Goal: Task Accomplishment & Management: Manage account settings

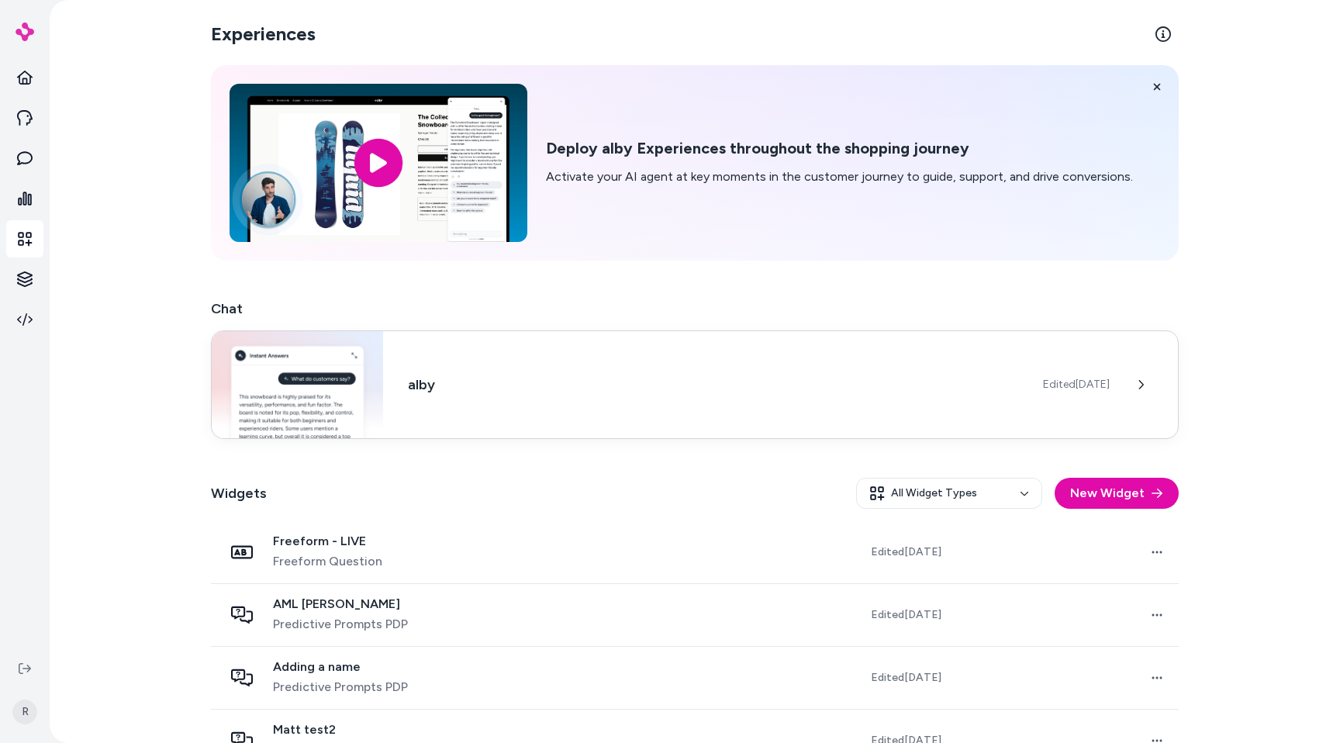
click at [622, 404] on div "alby Edited [DATE]" at bounding box center [694, 384] width 967 height 109
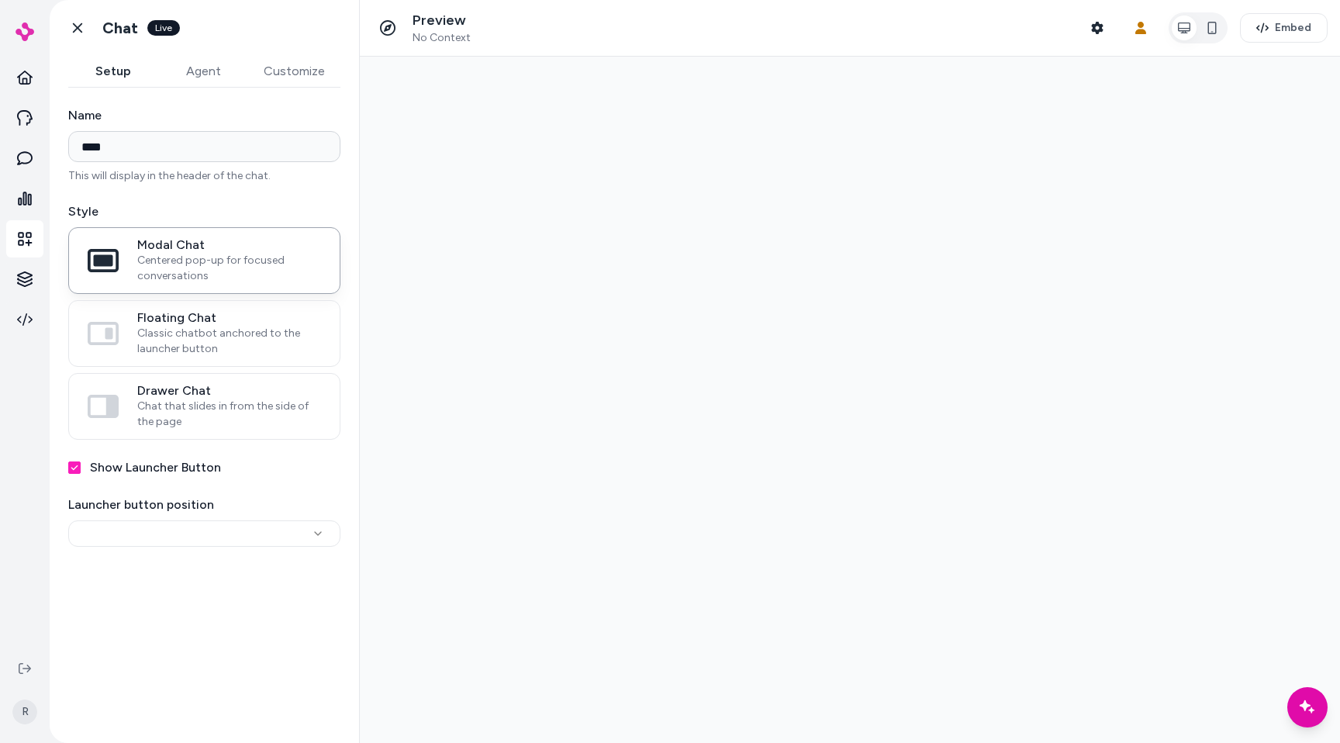
type input "****"
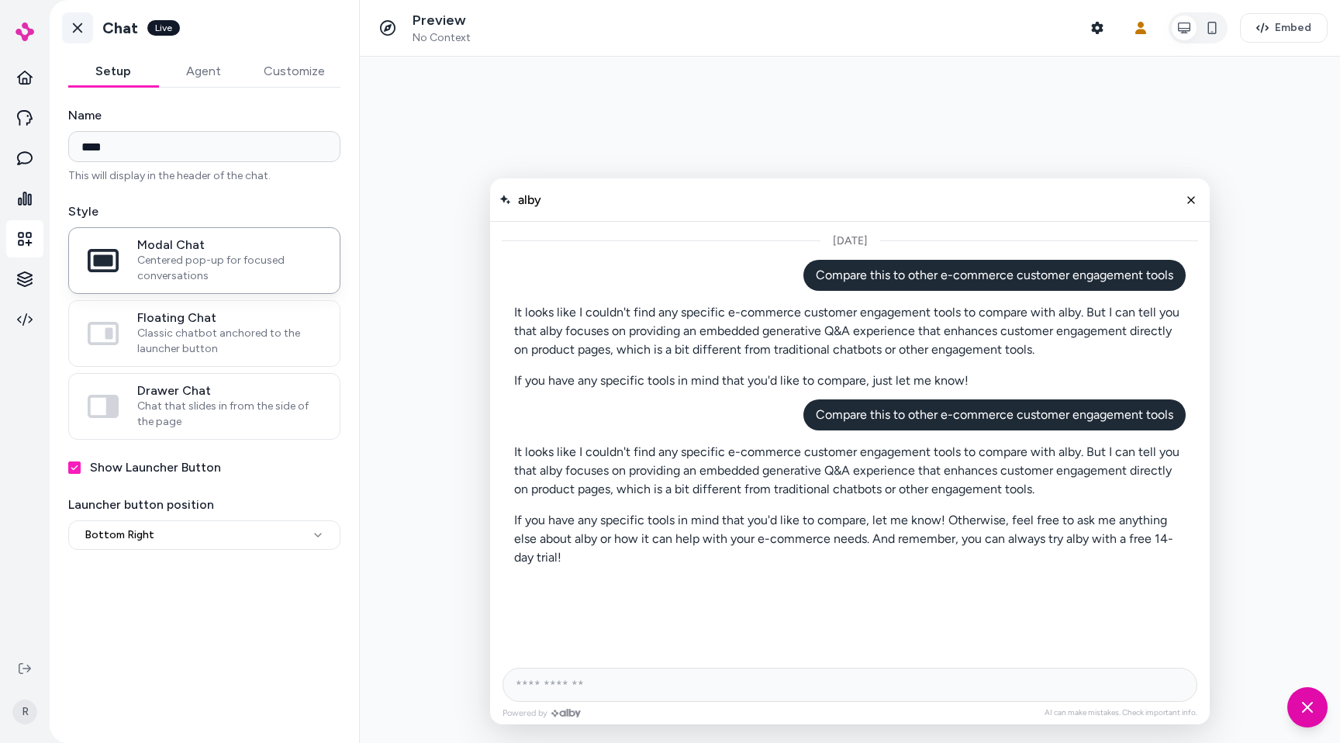
click at [82, 27] on icon at bounding box center [78, 28] width 16 height 16
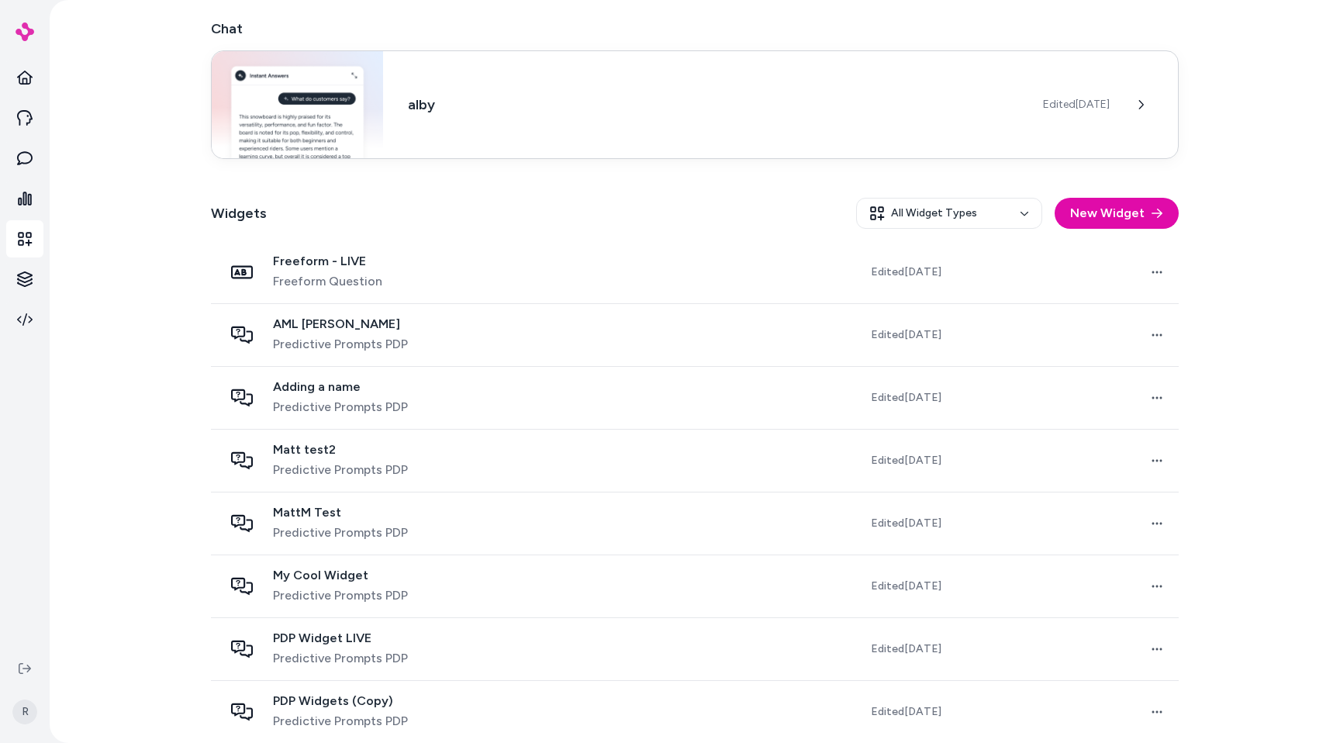
scroll to position [284, 0]
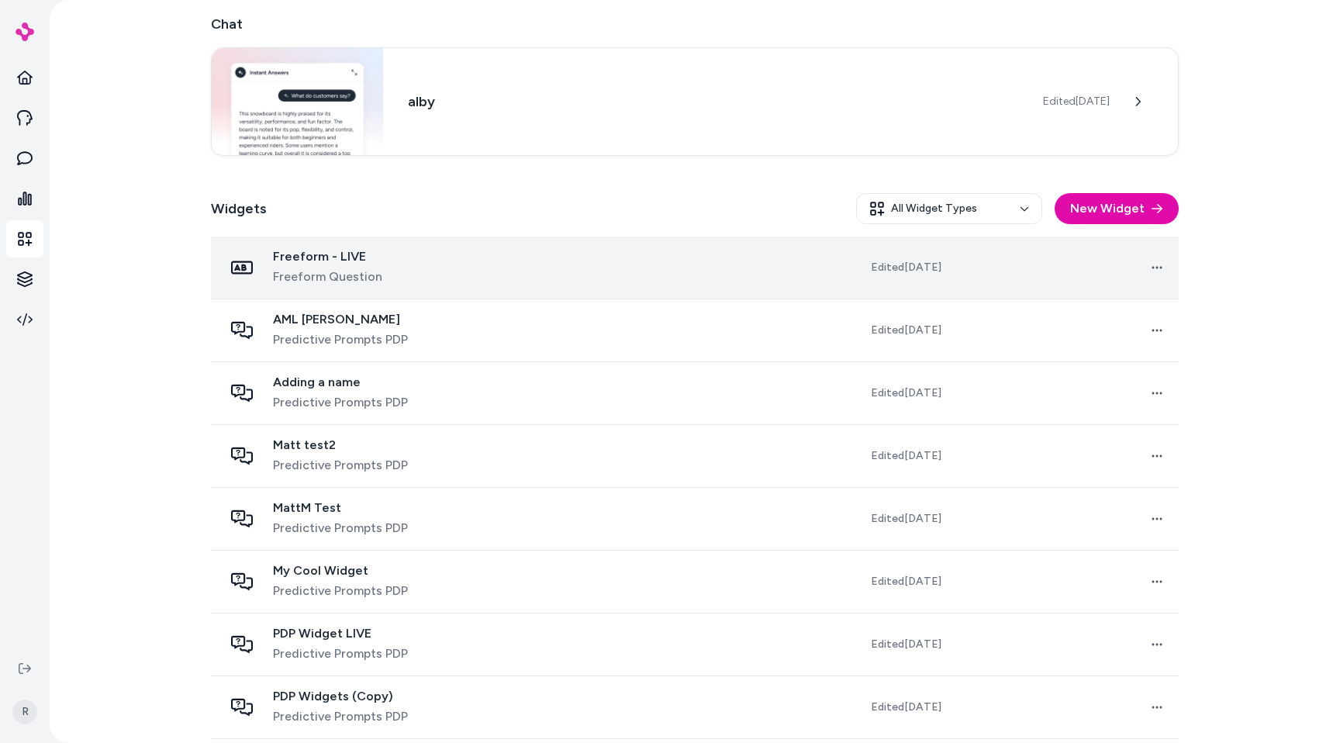
click at [444, 284] on div "Freeform - LIVE Freeform Question" at bounding box center [377, 267] width 309 height 37
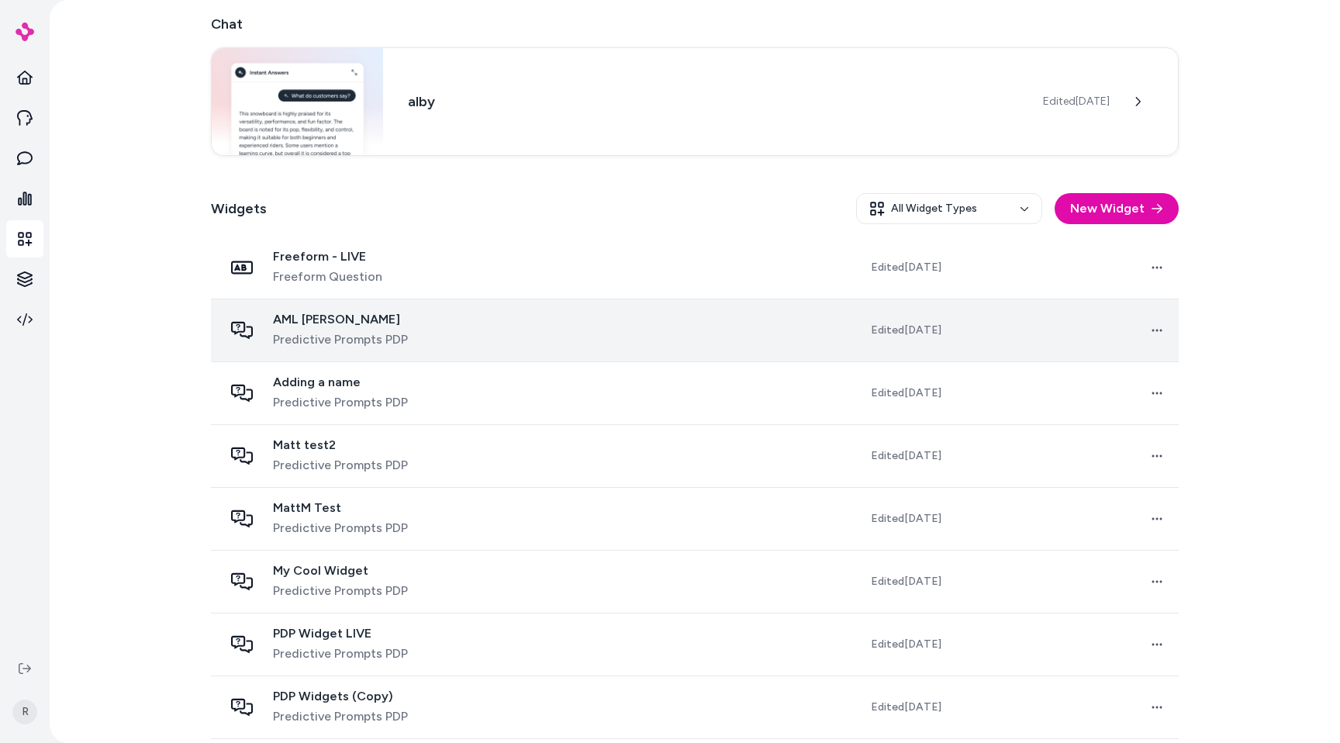
click at [408, 319] on div "AML testa Predictive Prompts PDP" at bounding box center [377, 330] width 309 height 37
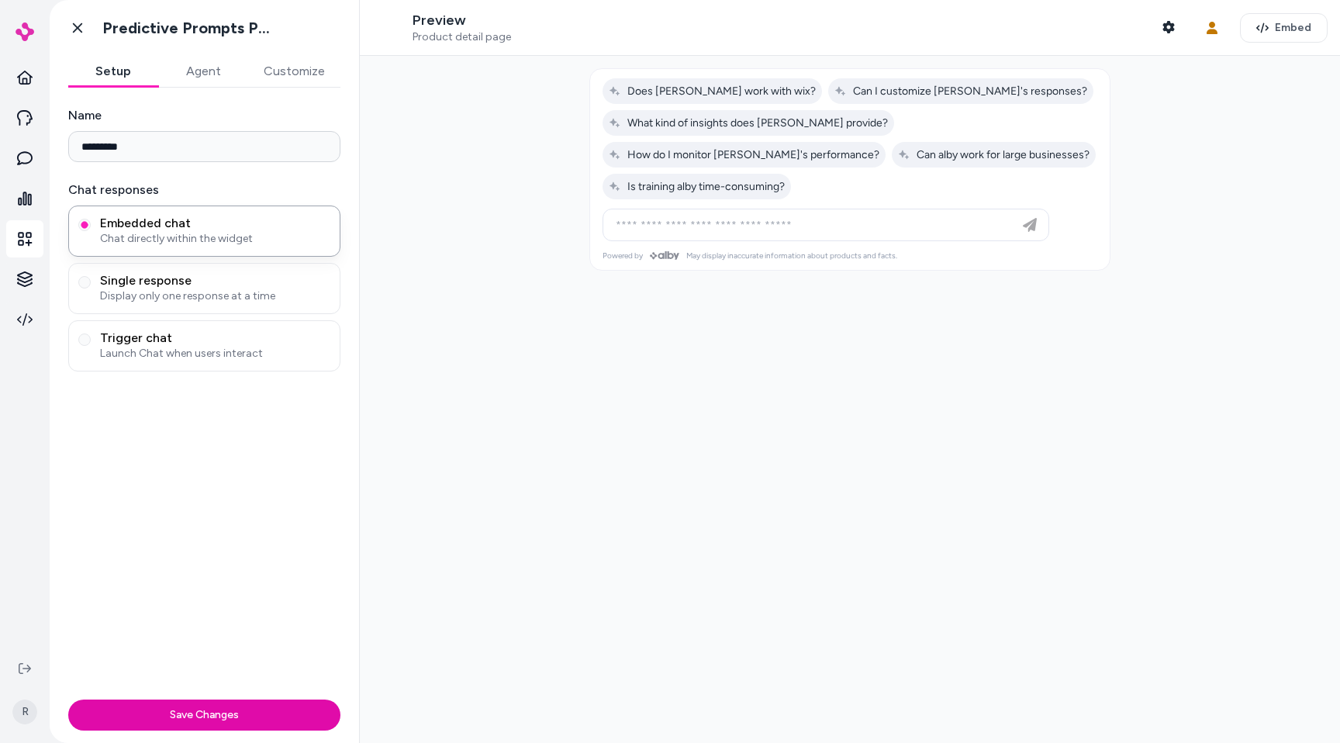
click at [320, 72] on button "Customize" at bounding box center [294, 71] width 92 height 31
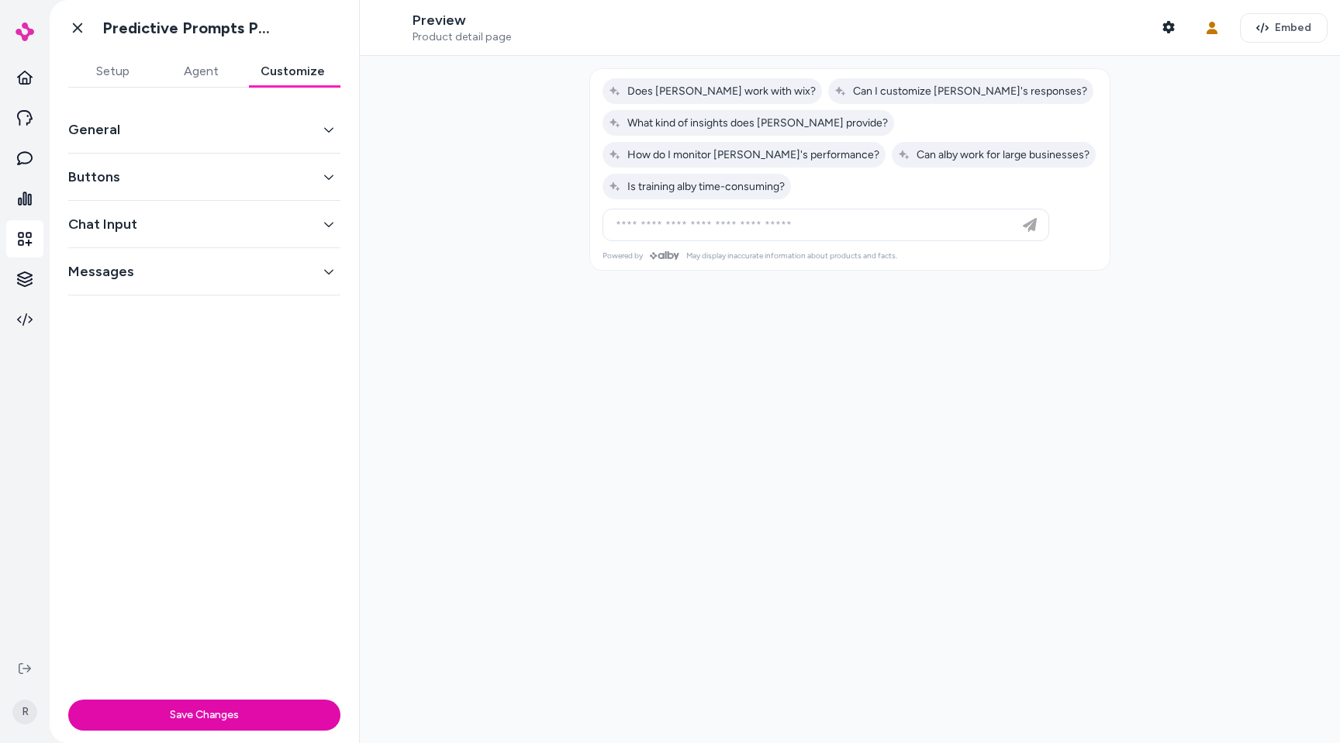
click at [181, 169] on button "Buttons" at bounding box center [204, 177] width 272 height 22
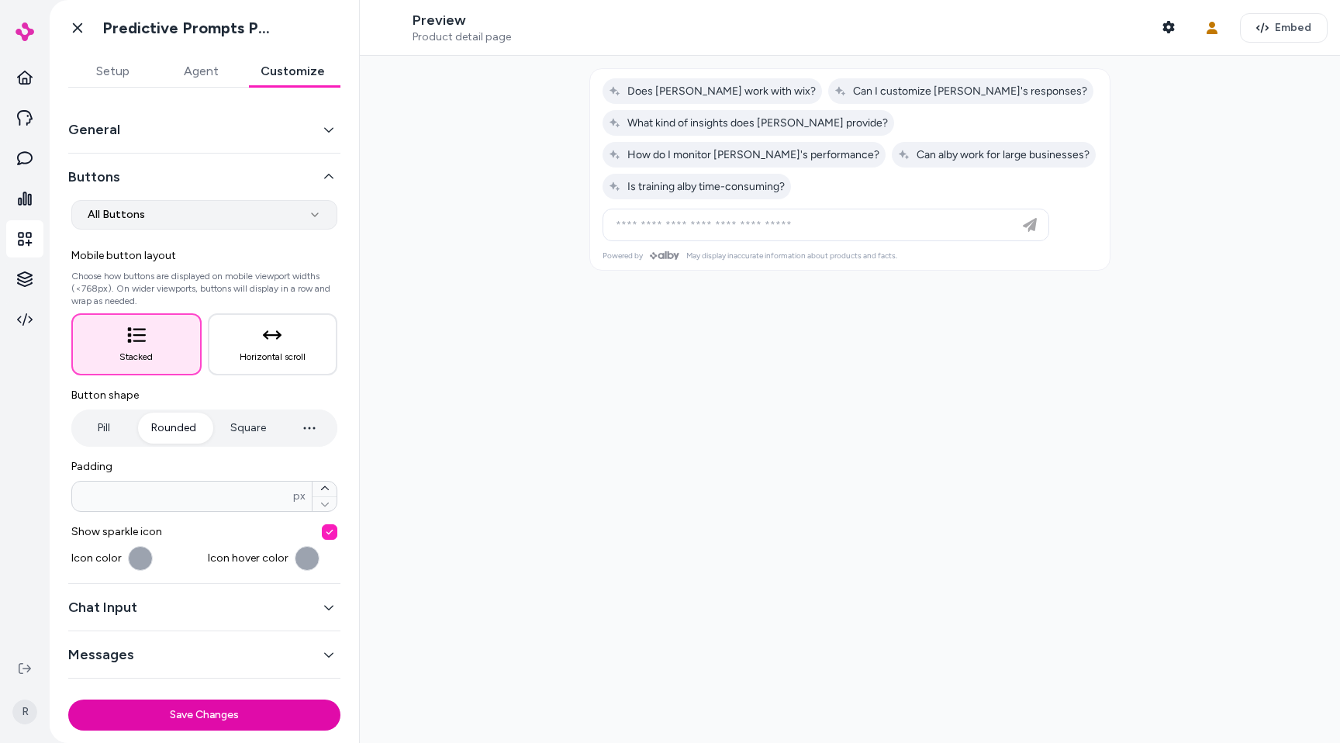
click at [162, 211] on html "**********" at bounding box center [670, 371] width 1340 height 743
click at [191, 194] on html "**********" at bounding box center [670, 371] width 1340 height 743
click at [334, 540] on div "Show sparkle icon Icon color Icon hover color" at bounding box center [204, 547] width 266 height 47
click at [334, 537] on button "button" at bounding box center [330, 532] width 16 height 16
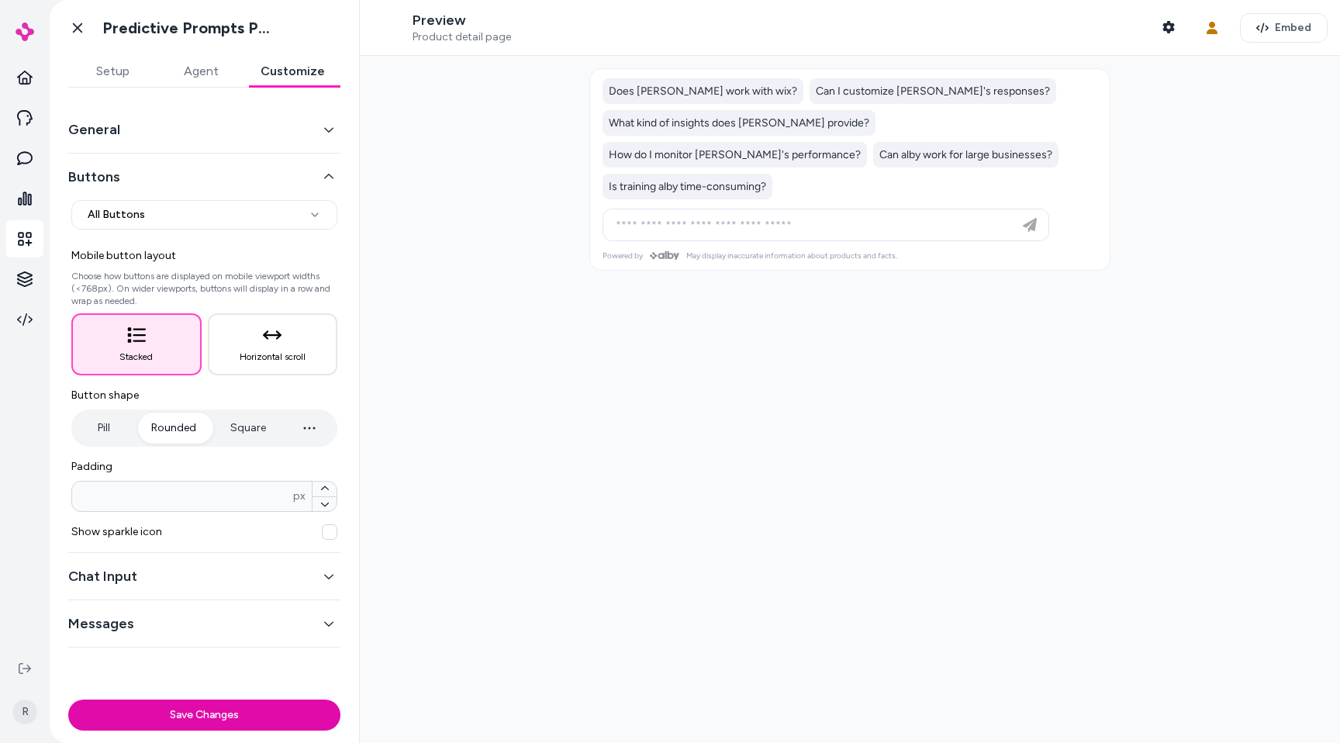
click at [331, 533] on button "button" at bounding box center [330, 532] width 16 height 16
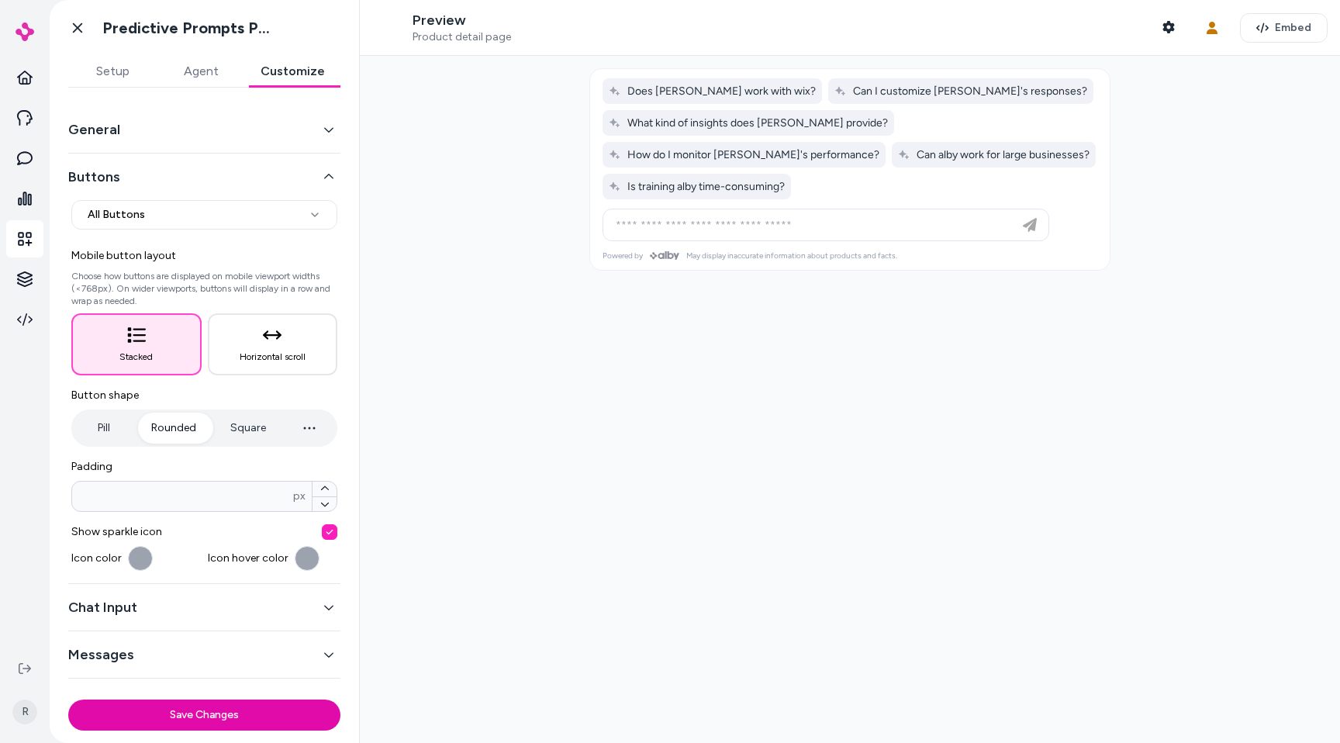
click at [331, 533] on button "button" at bounding box center [330, 532] width 16 height 16
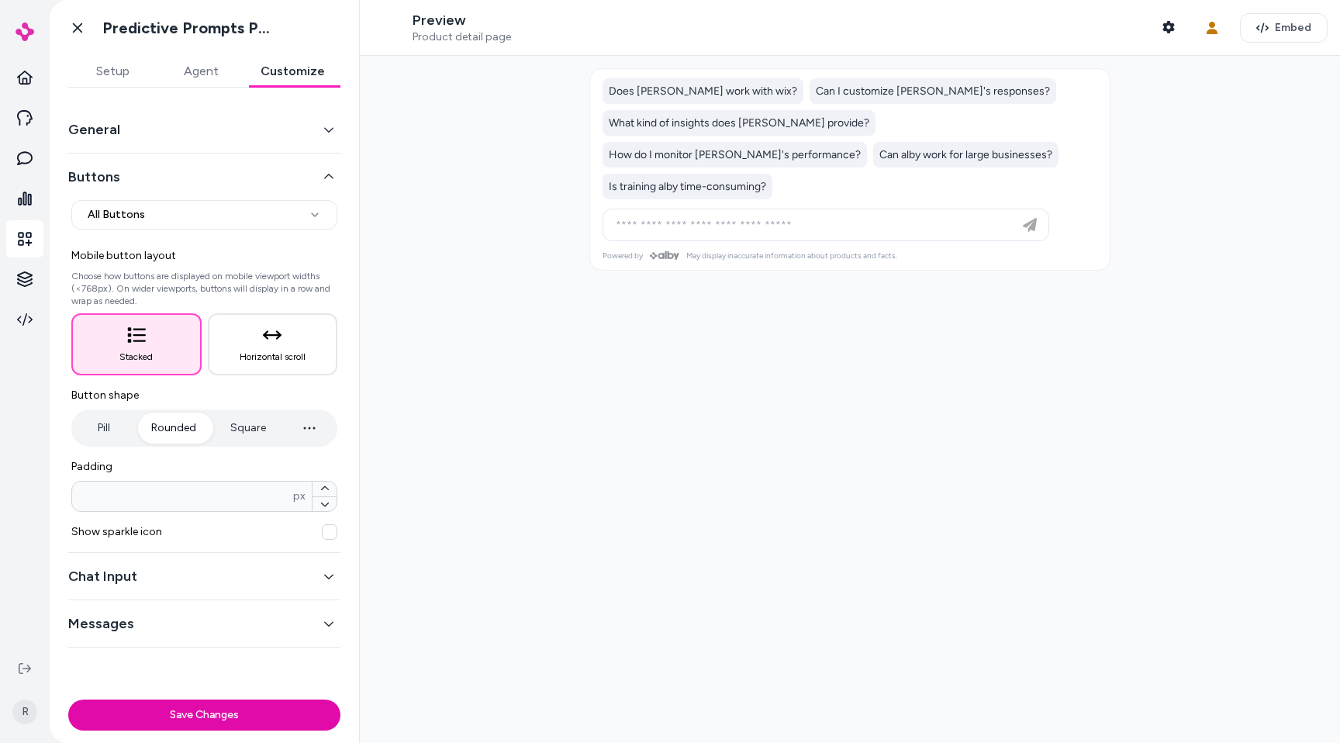
click at [331, 533] on button "button" at bounding box center [330, 532] width 16 height 16
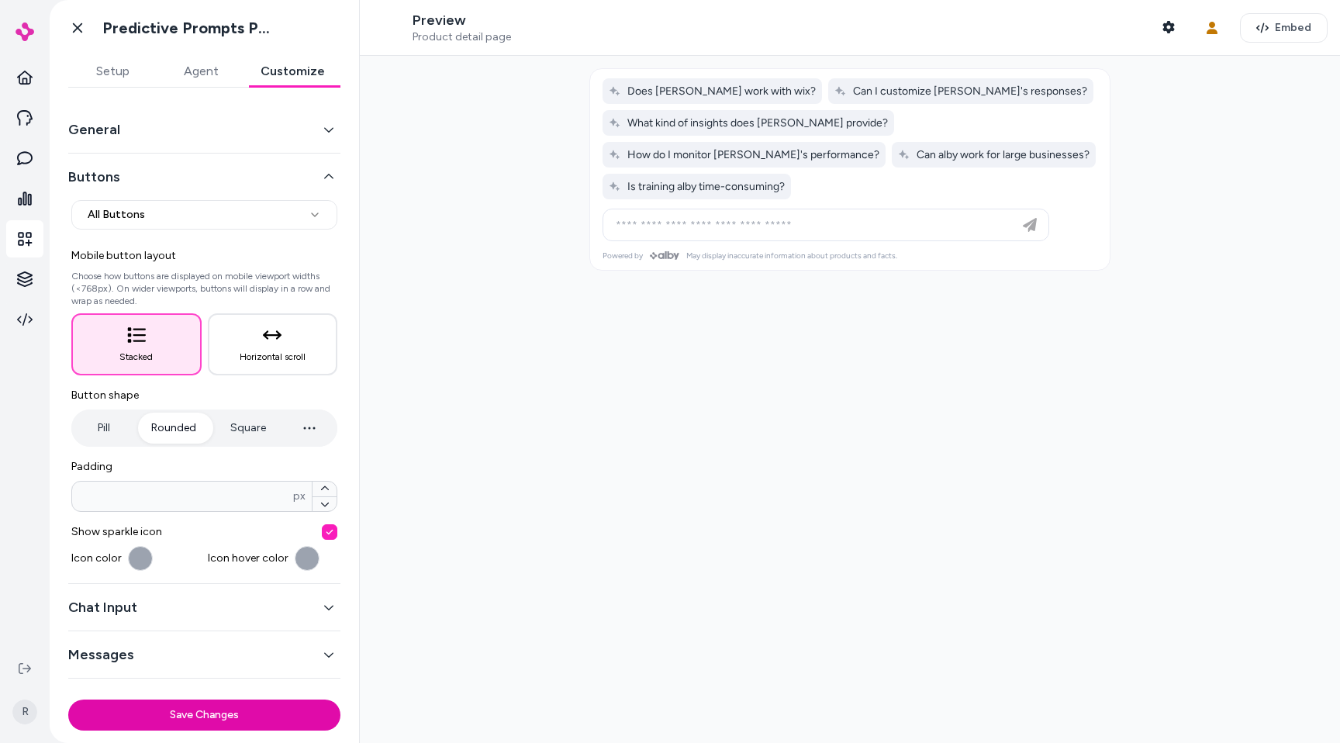
click at [331, 533] on button "button" at bounding box center [330, 532] width 16 height 16
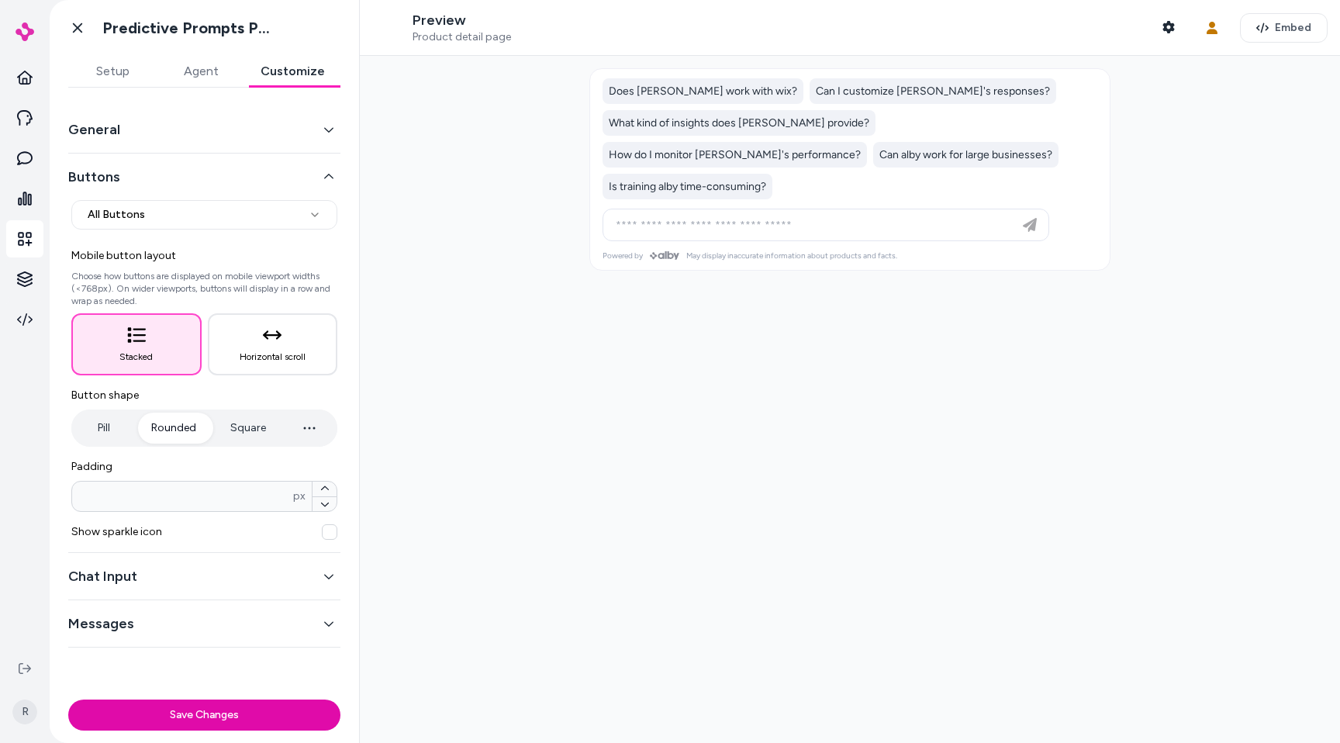
click at [331, 533] on button "button" at bounding box center [330, 532] width 16 height 16
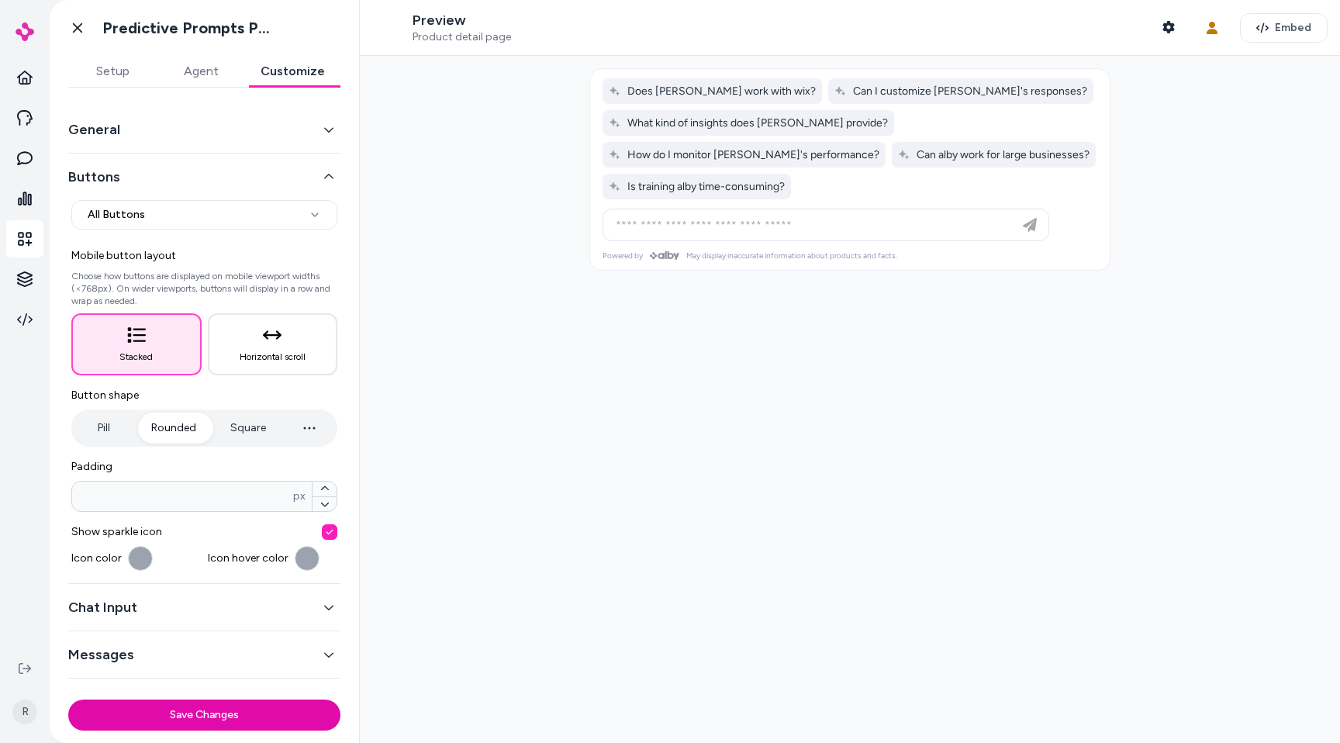
click at [472, 500] on div at bounding box center [850, 399] width 980 height 687
click at [261, 323] on button "Horizontal scroll" at bounding box center [273, 344] width 130 height 62
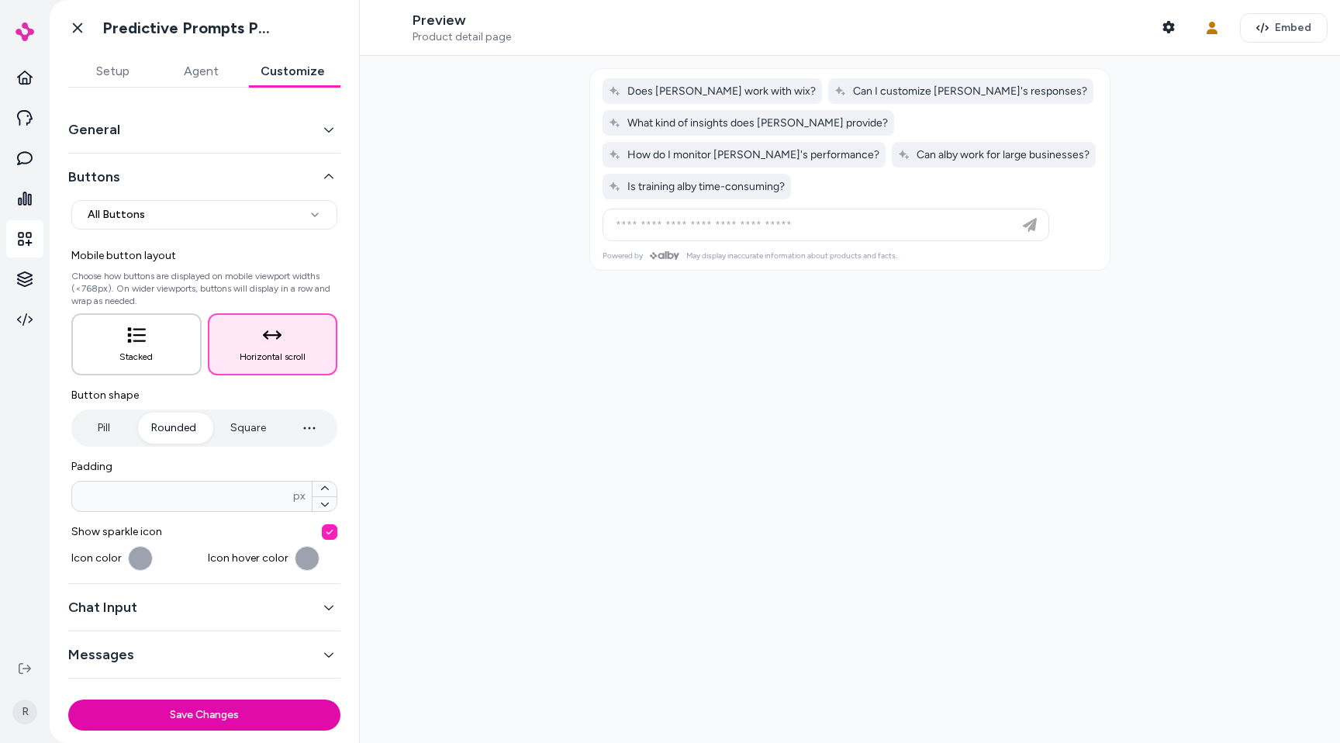
click at [116, 343] on button "Stacked" at bounding box center [136, 344] width 130 height 62
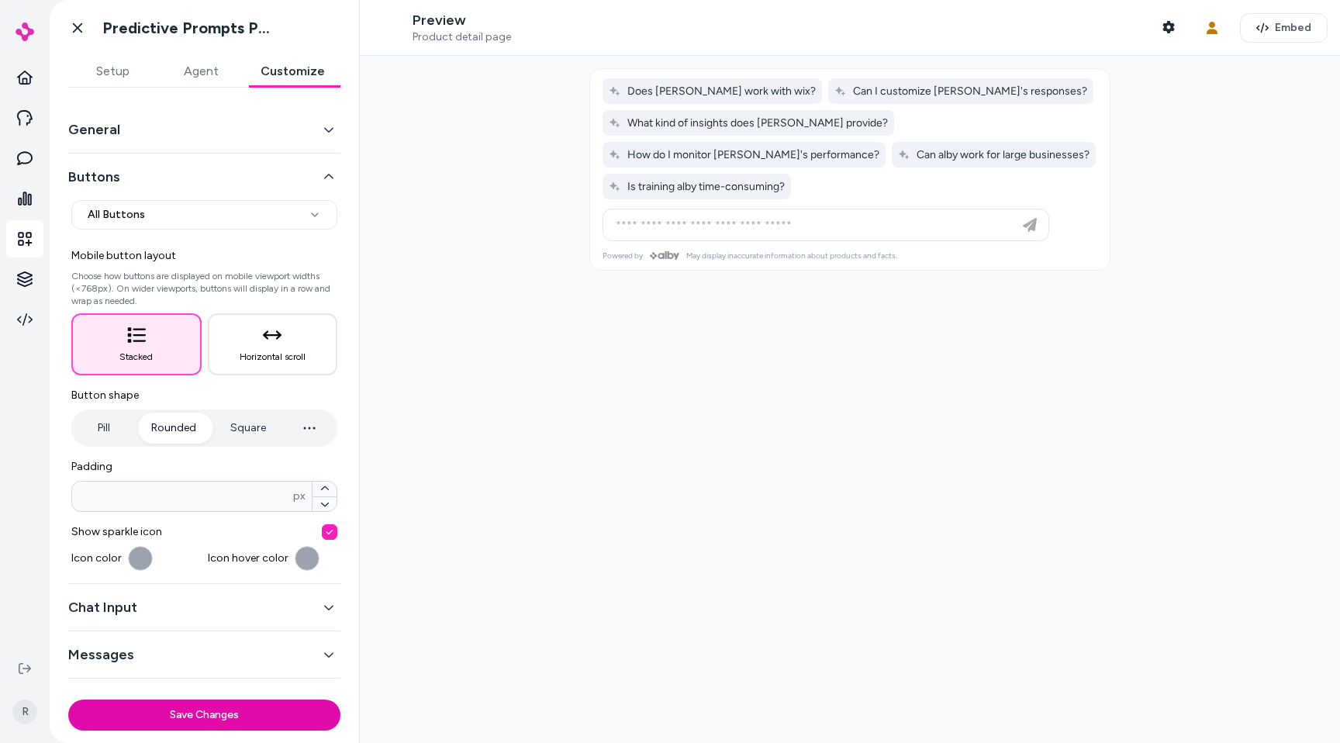
click at [202, 288] on p "Choose how buttons are displayed on mobile viewport widths (<768px). On wider v…" at bounding box center [204, 288] width 266 height 37
click at [79, 32] on icon at bounding box center [78, 28] width 16 height 16
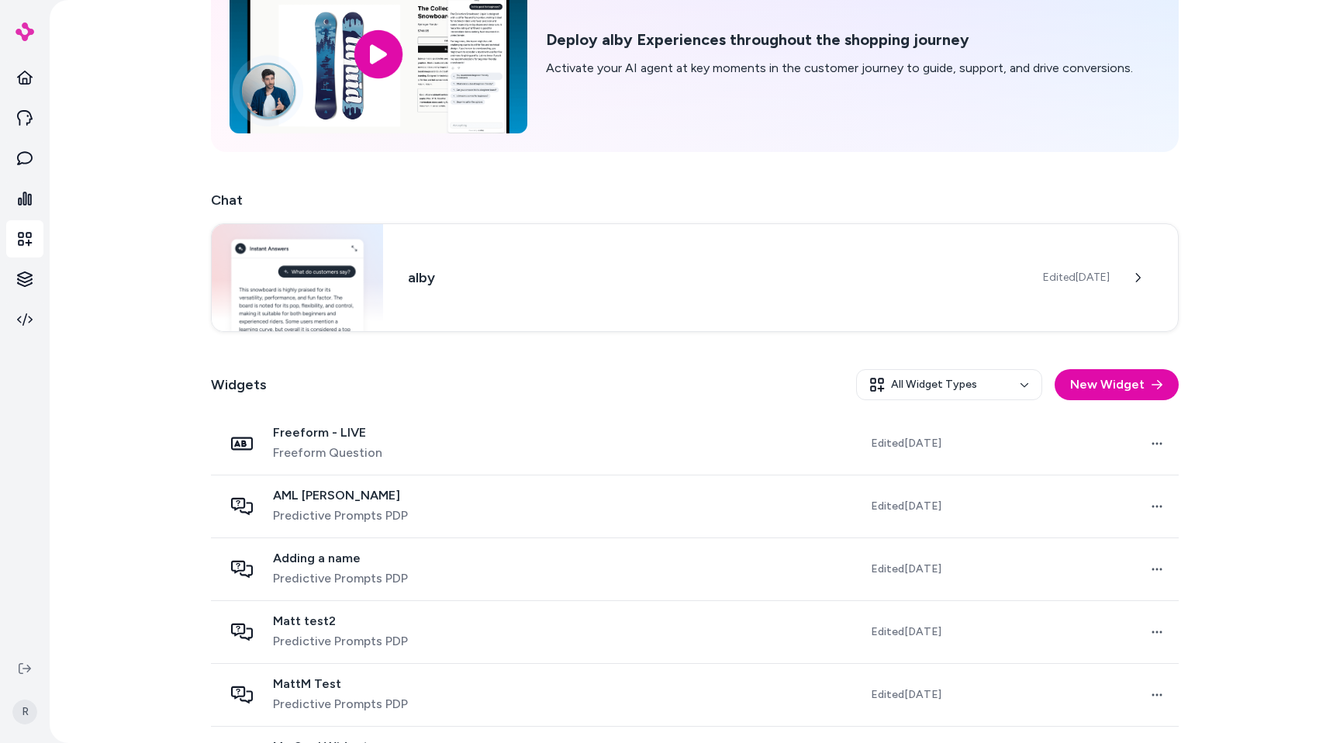
scroll to position [122, 0]
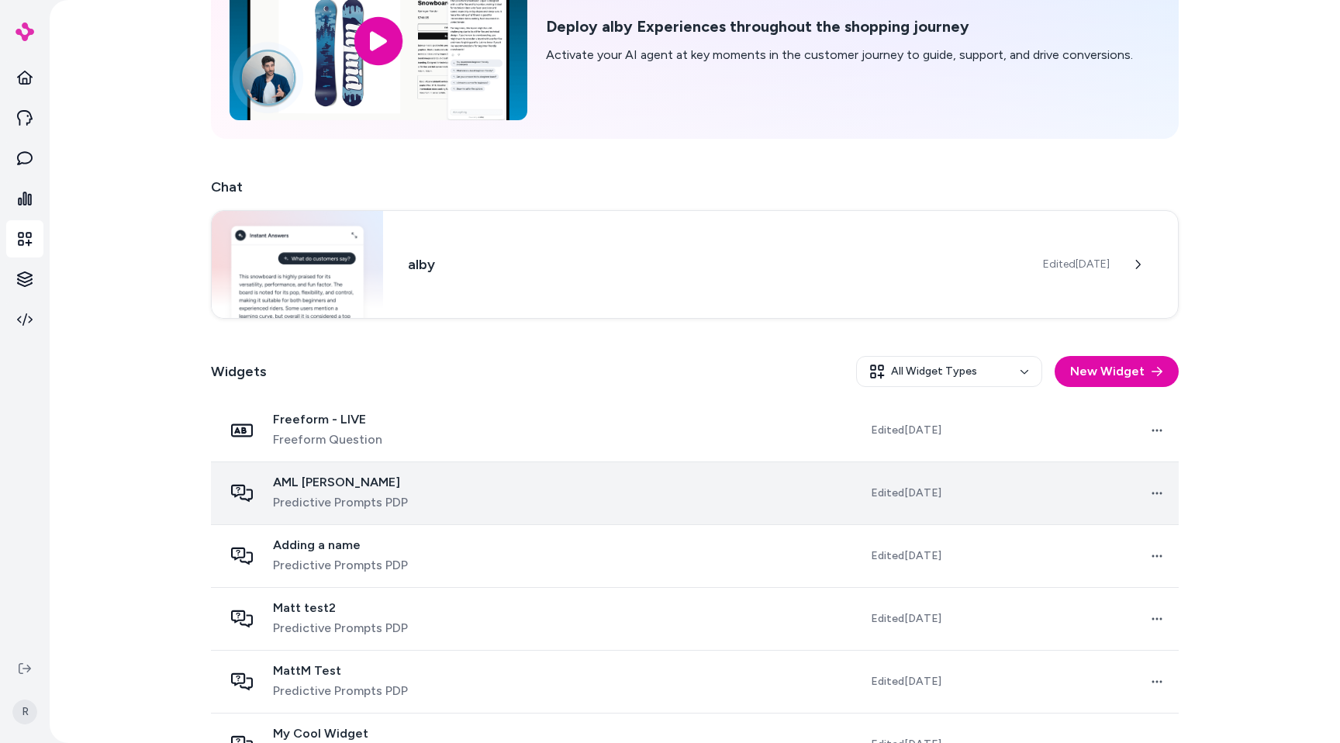
click at [436, 498] on div "AML testa Predictive Prompts PDP" at bounding box center [377, 492] width 309 height 37
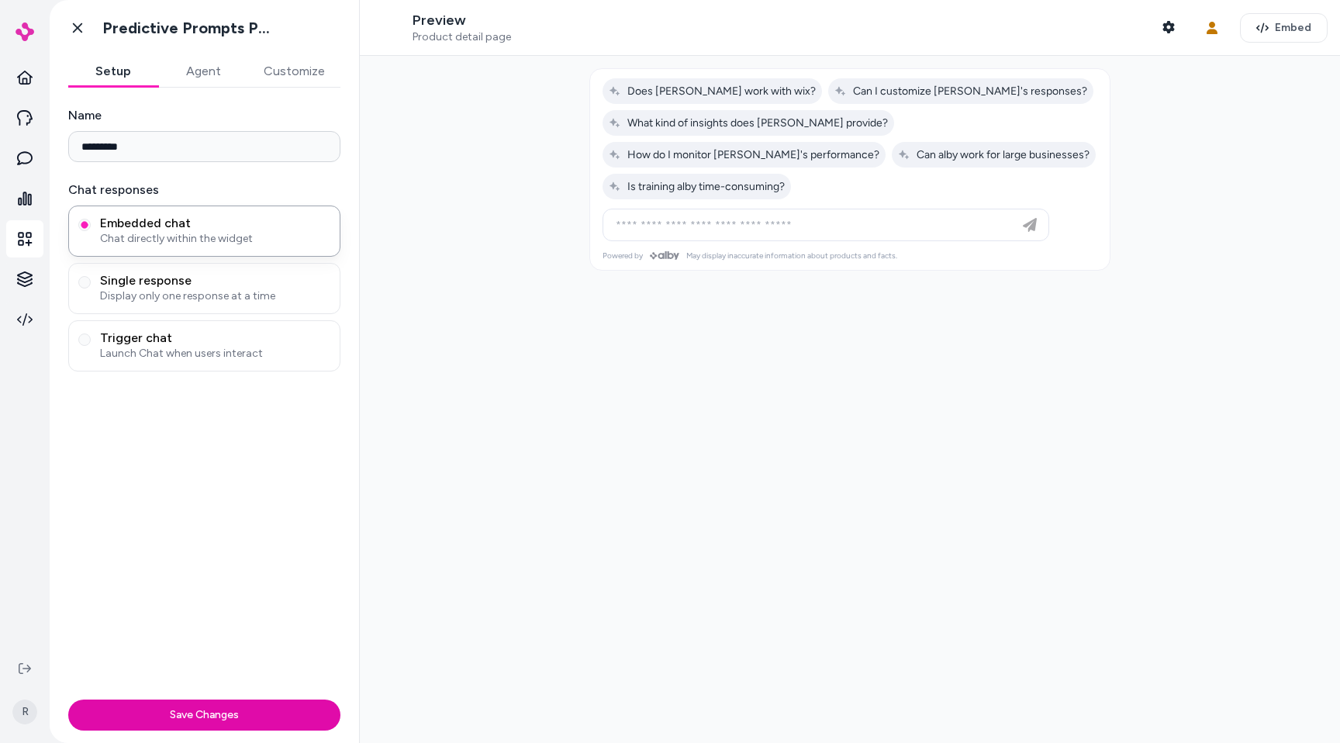
click at [296, 95] on div "Name ********* Chat responses Embedded chat Chat directly within the widget Sin…" at bounding box center [204, 390] width 309 height 605
click at [296, 74] on button "Customize" at bounding box center [294, 71] width 92 height 31
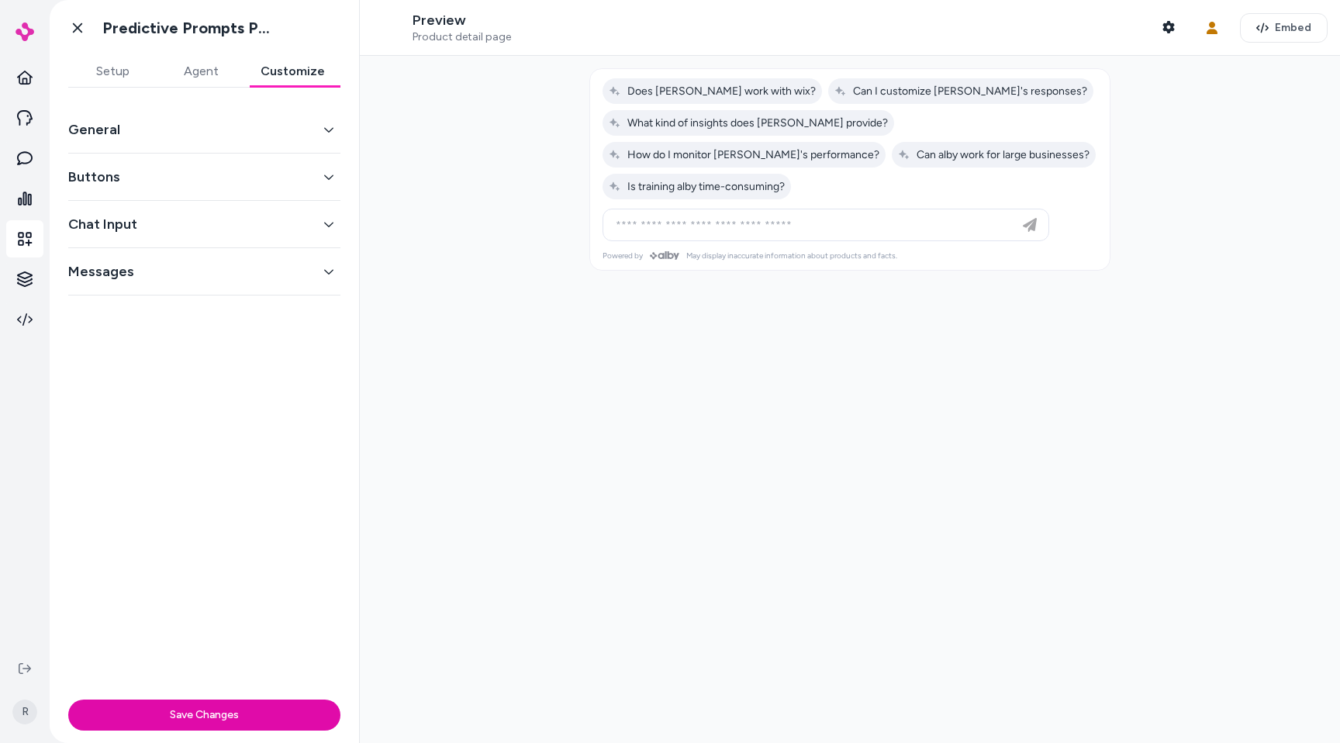
click at [204, 70] on button "Agent" at bounding box center [201, 71] width 88 height 31
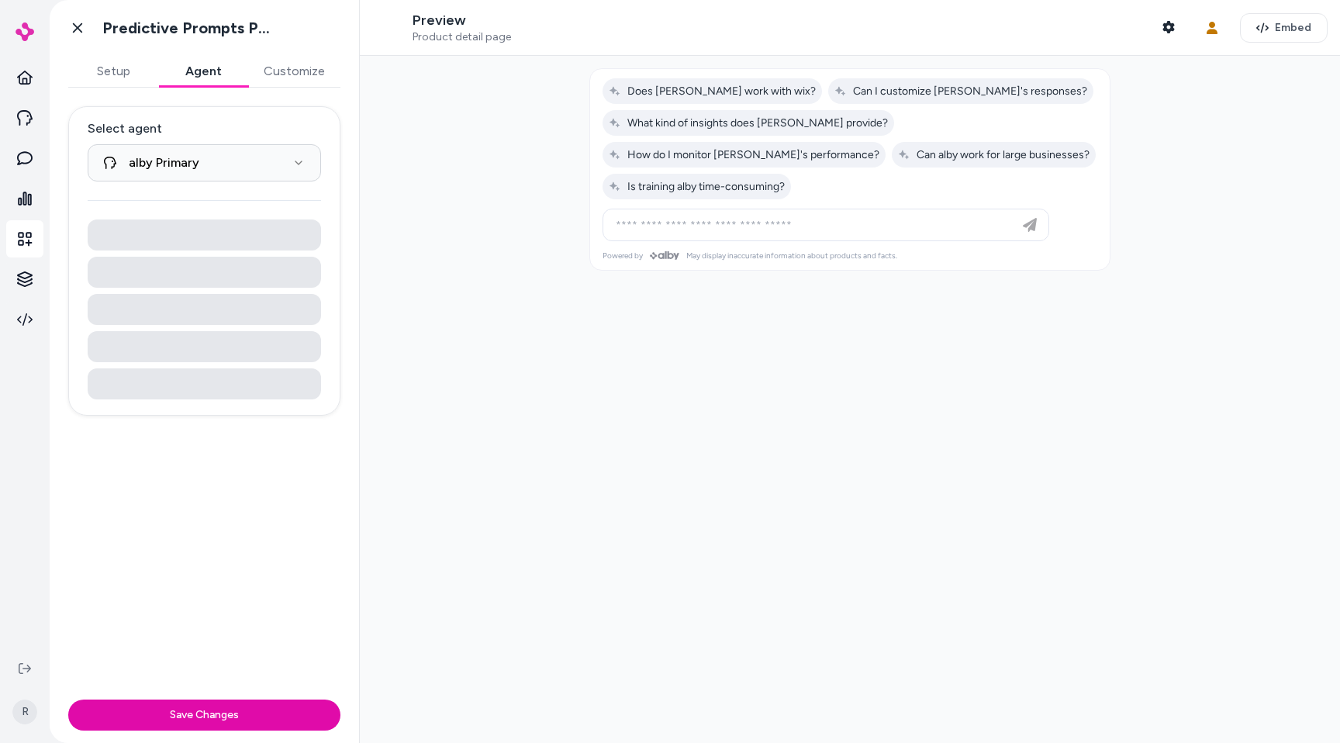
click at [140, 70] on button "Setup" at bounding box center [113, 71] width 90 height 31
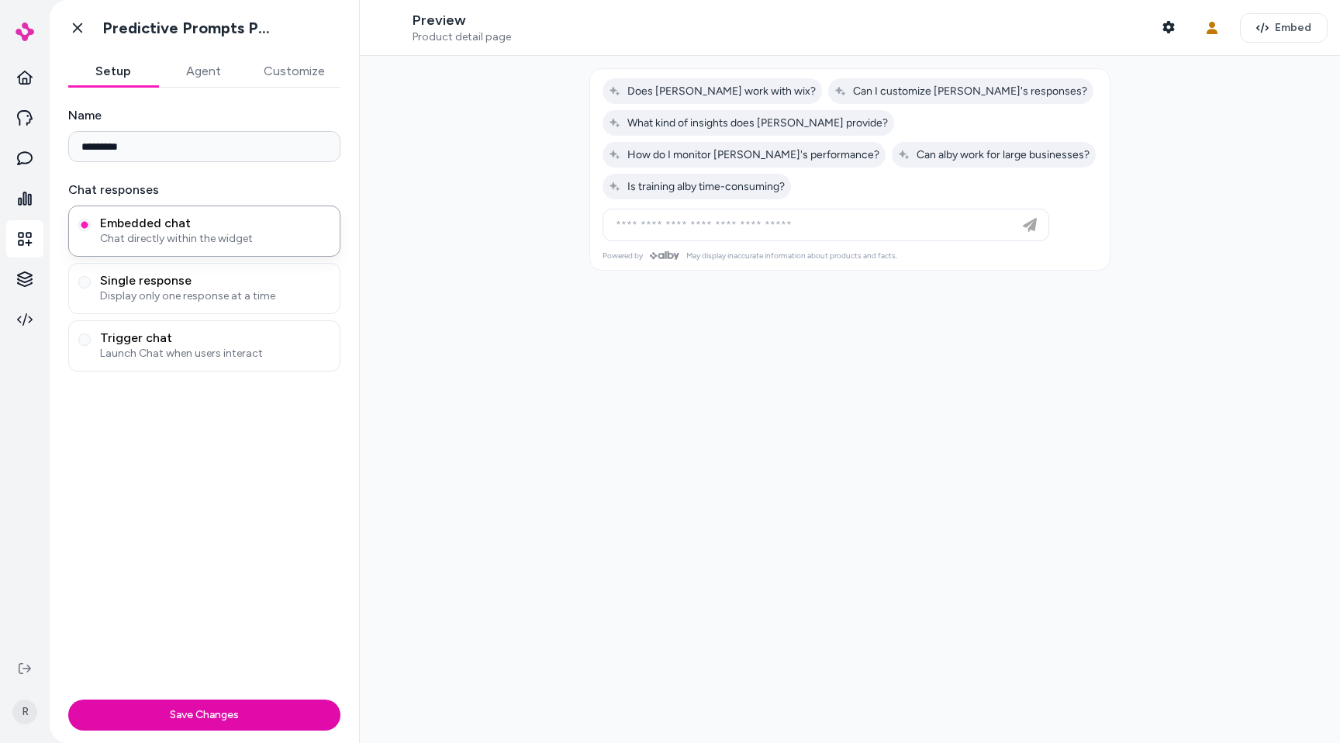
click at [285, 77] on button "Customize" at bounding box center [294, 71] width 92 height 31
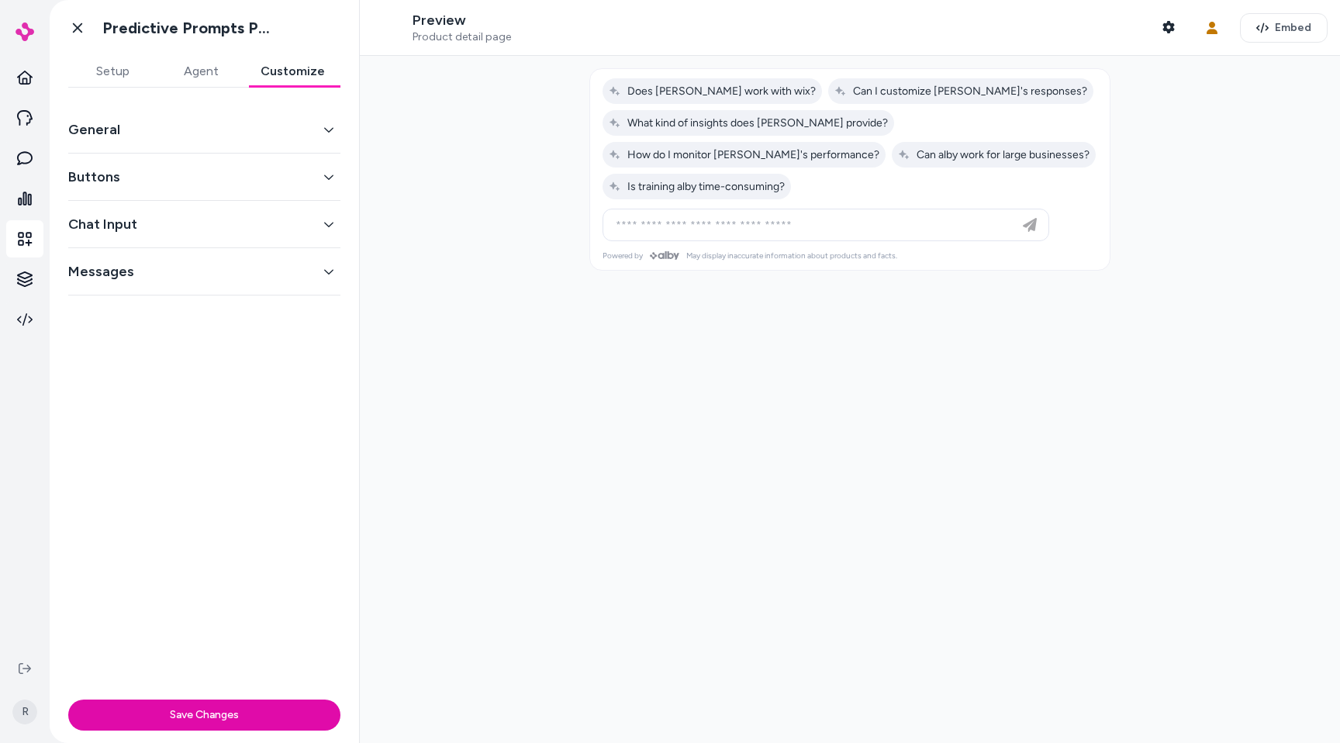
click at [190, 82] on button "Agent" at bounding box center [201, 71] width 88 height 31
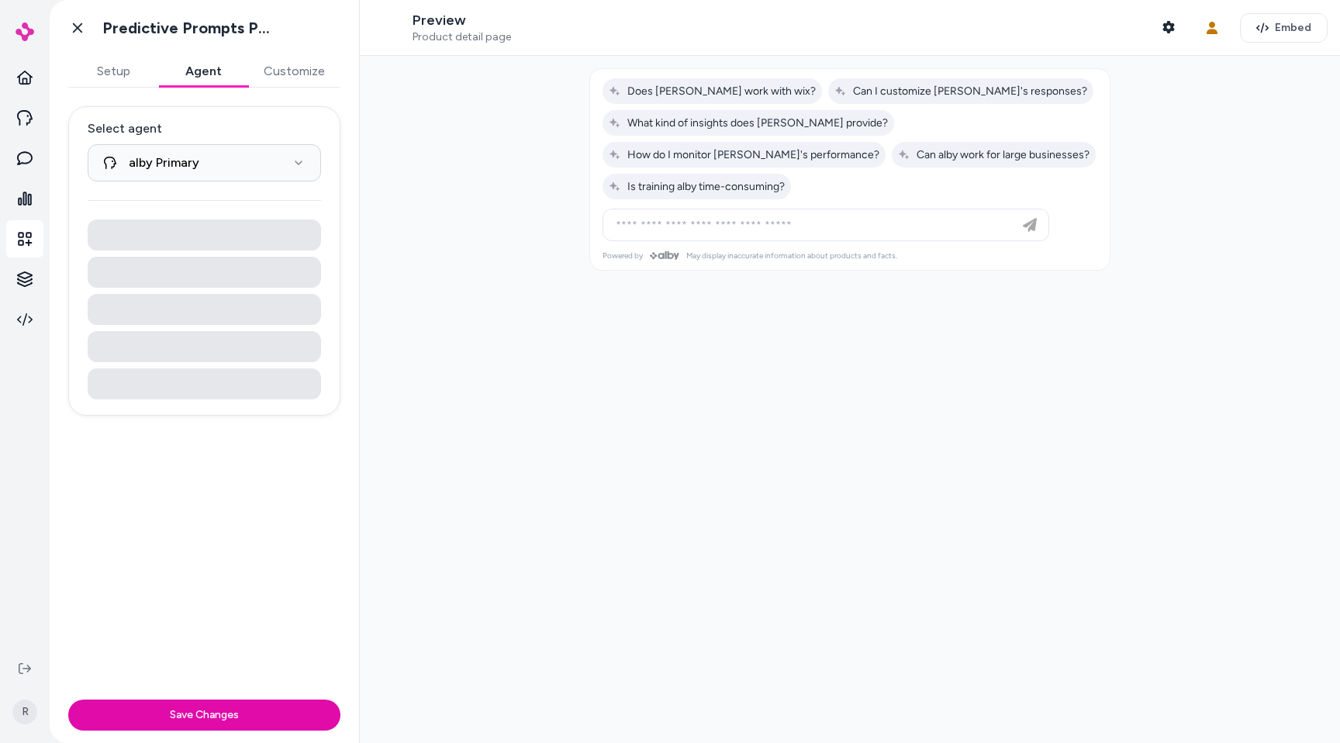
click at [142, 81] on button "Setup" at bounding box center [113, 71] width 90 height 31
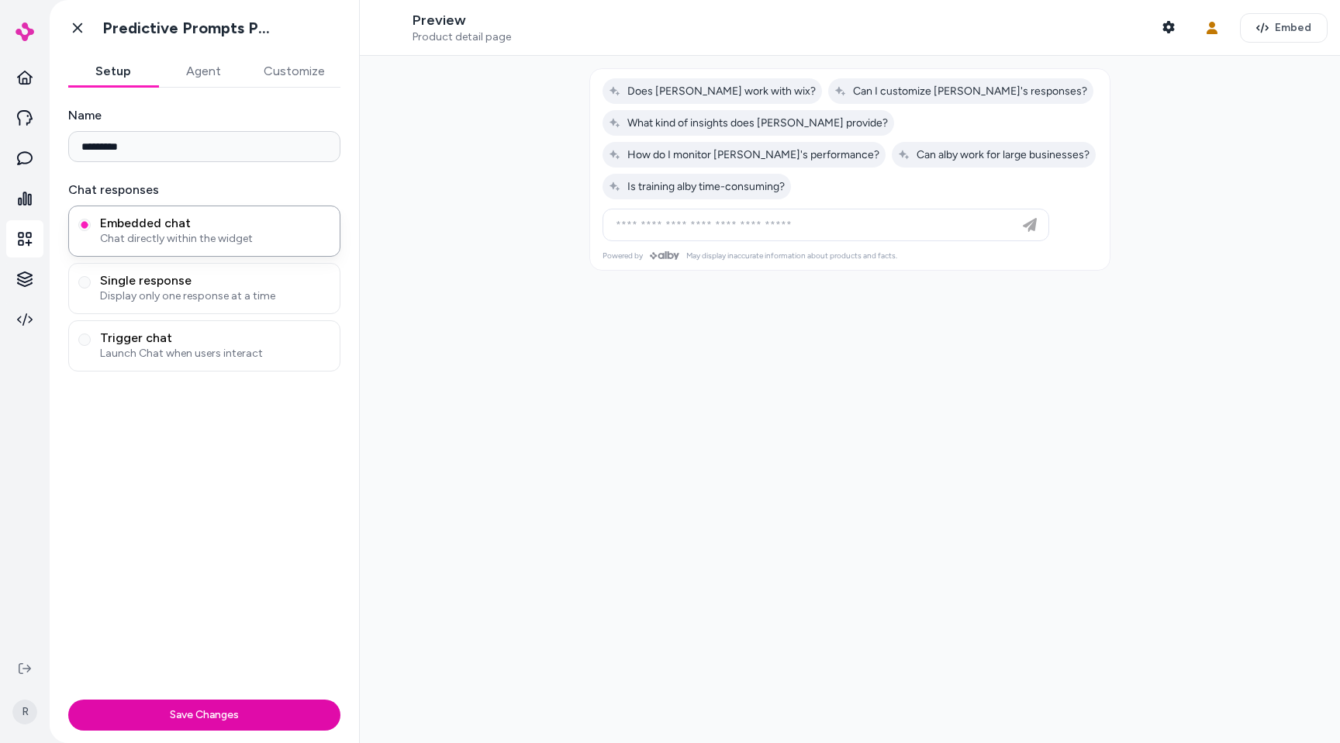
click at [277, 84] on button "Customize" at bounding box center [294, 71] width 92 height 31
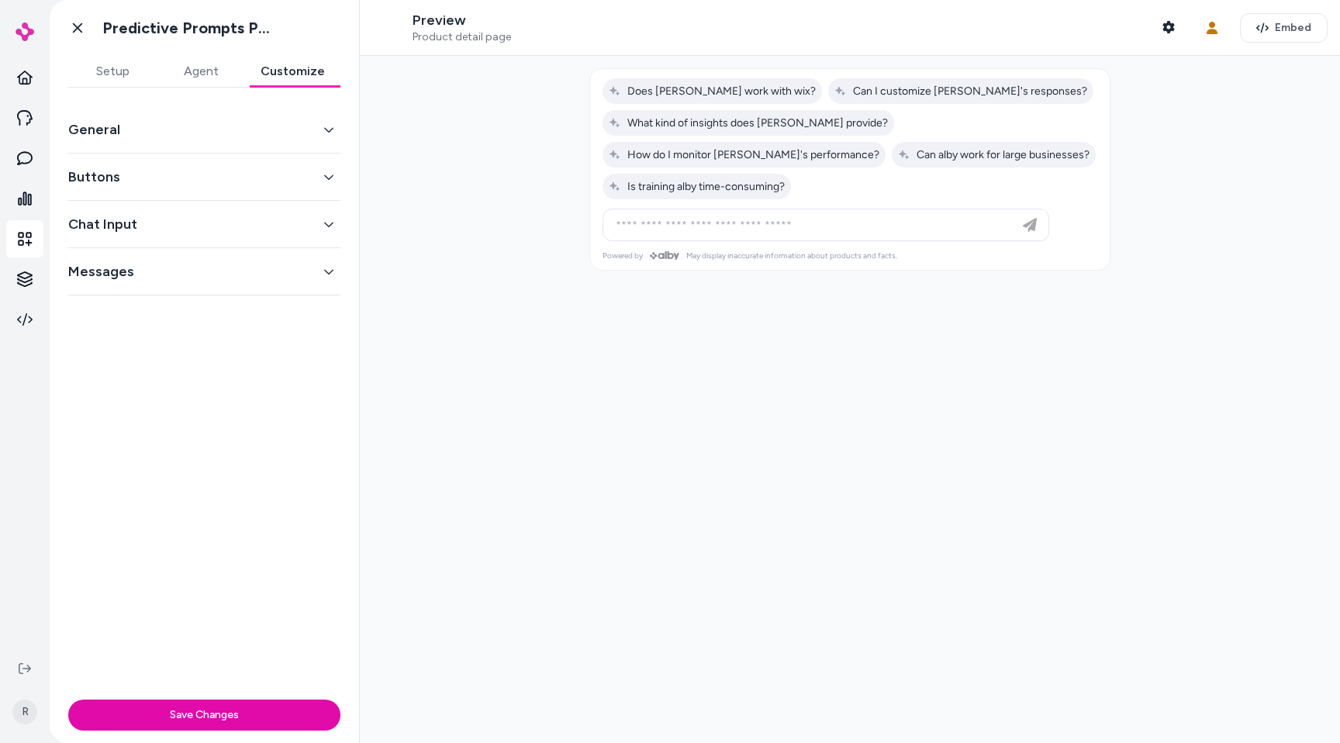
click at [109, 171] on button "Buttons" at bounding box center [204, 177] width 272 height 22
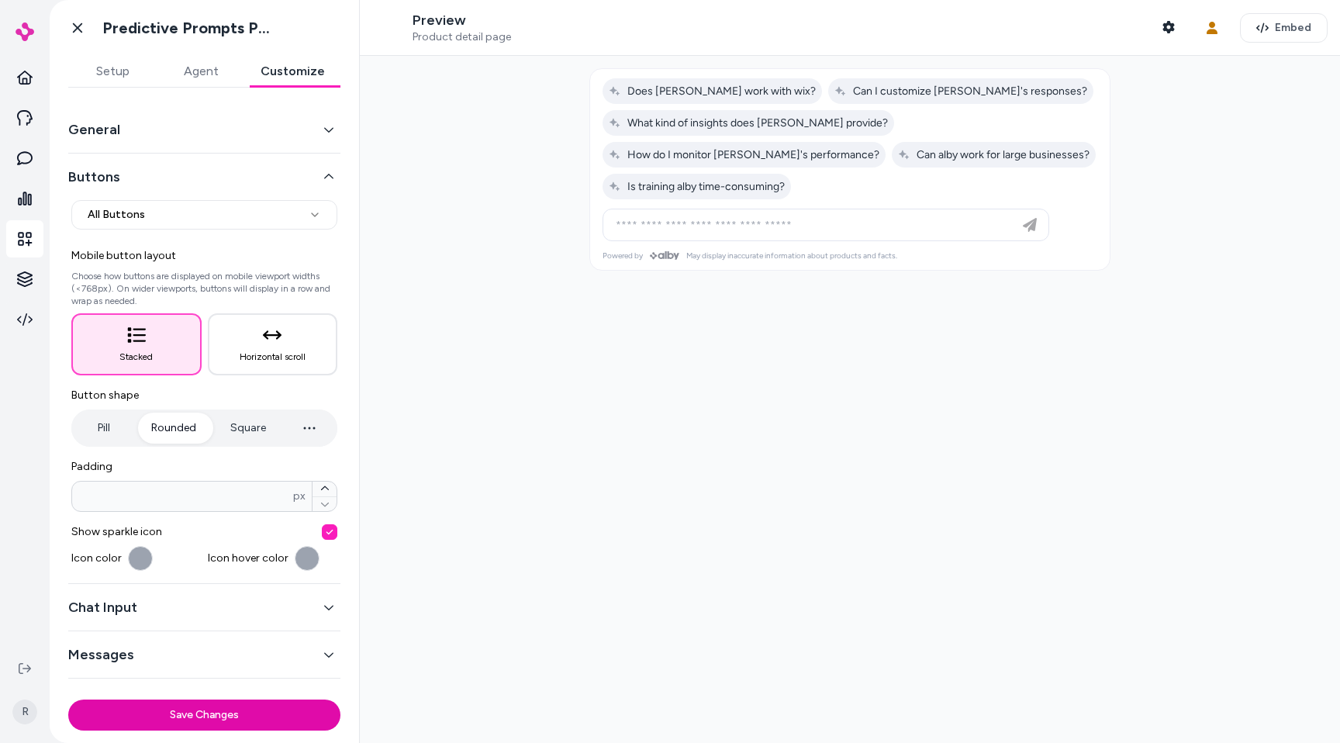
click at [109, 171] on button "Buttons" at bounding box center [204, 177] width 272 height 22
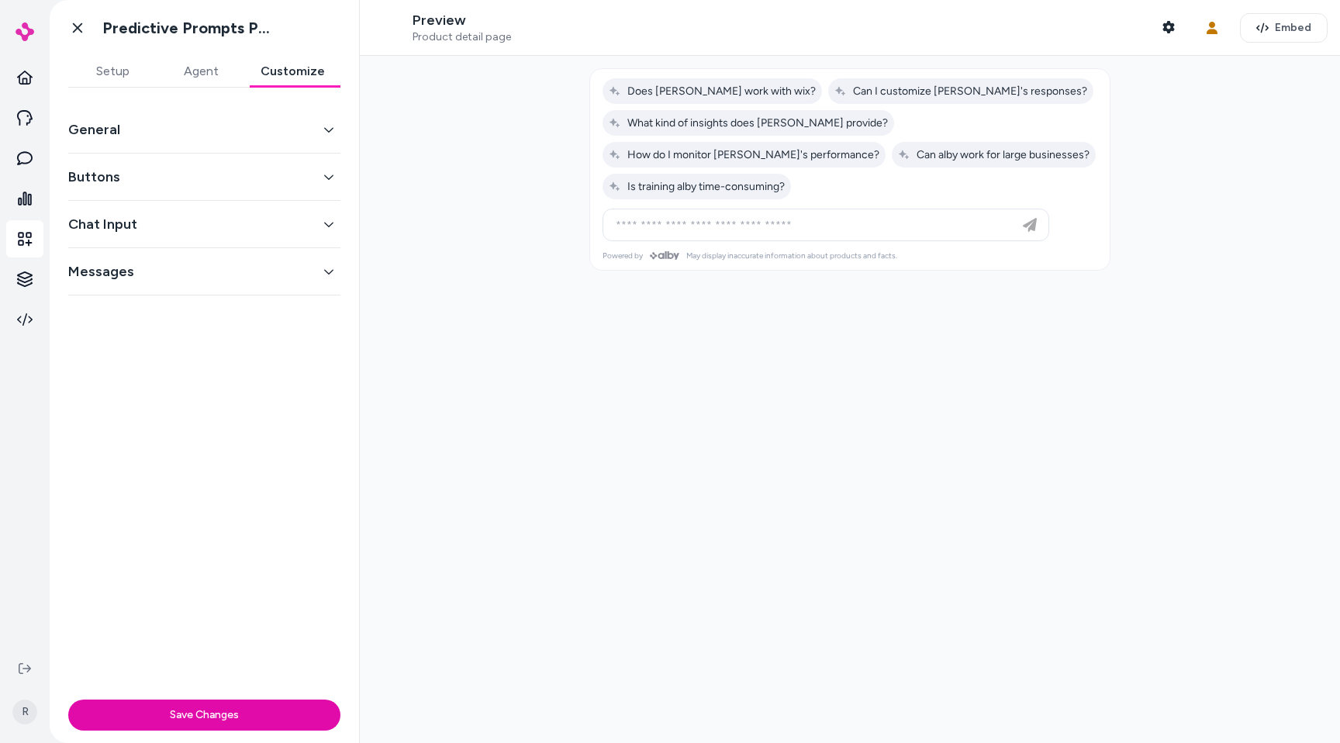
click at [95, 281] on button "Messages" at bounding box center [204, 271] width 272 height 22
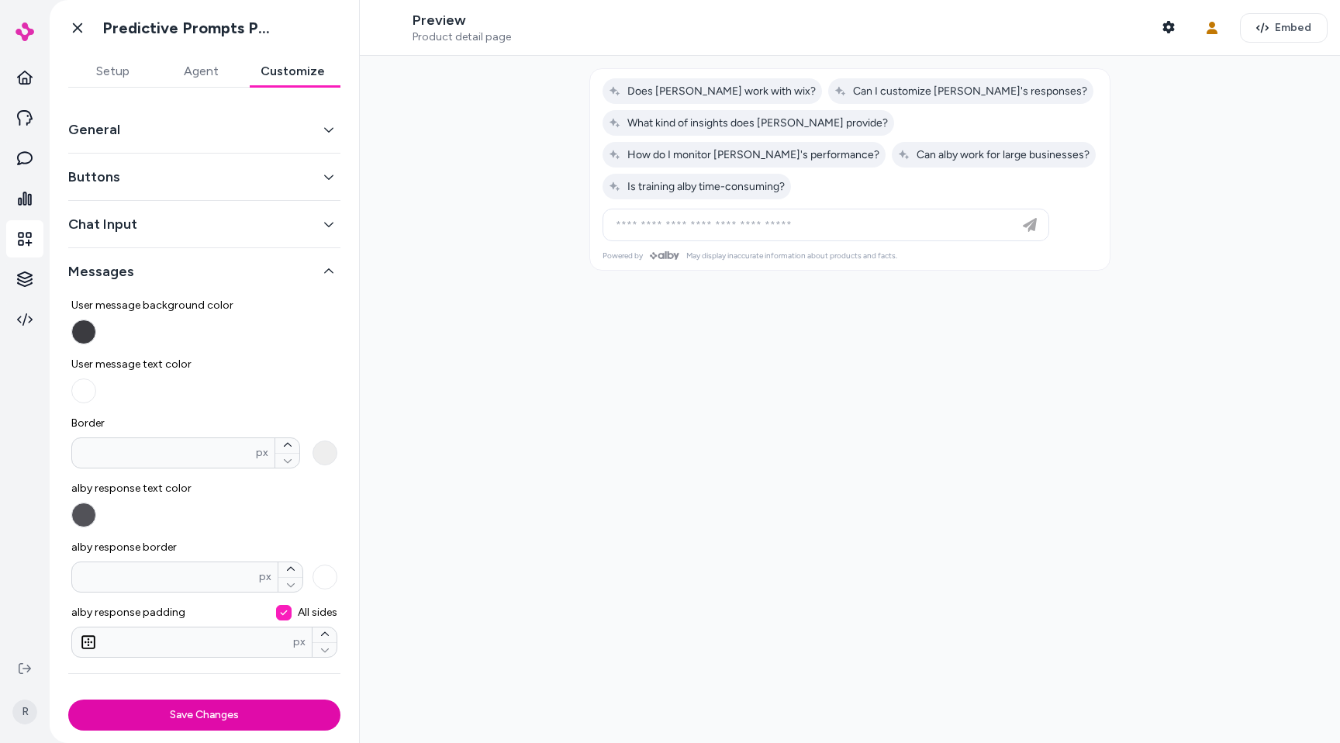
click at [95, 229] on button "Chat Input" at bounding box center [204, 224] width 272 height 22
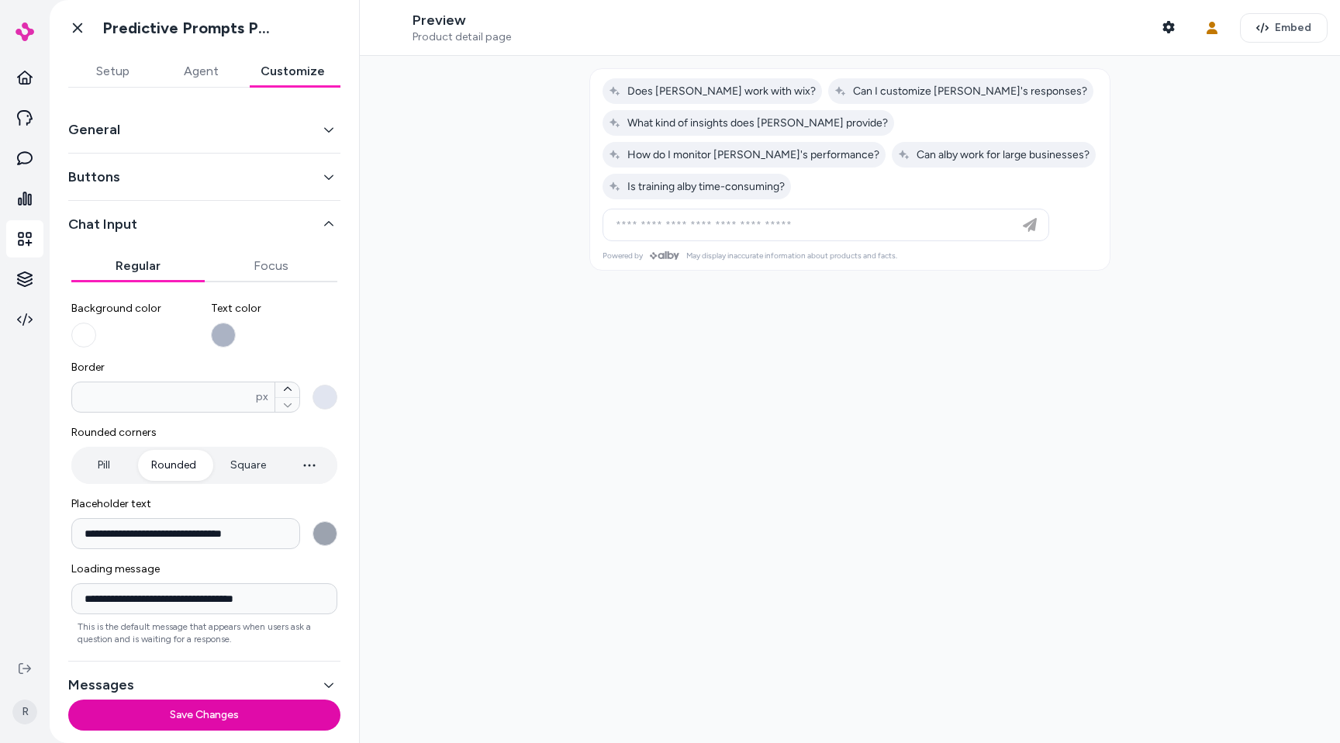
scroll to position [16, 0]
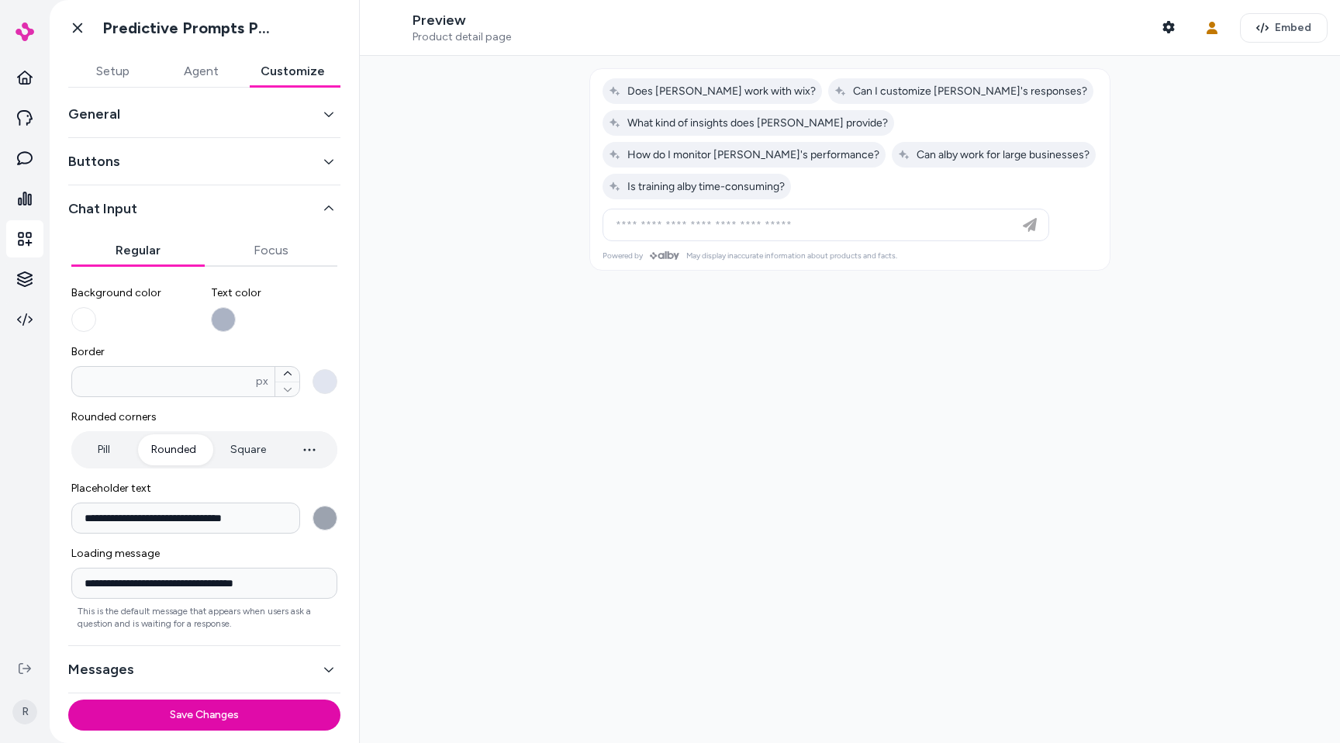
click at [164, 145] on div "Buttons" at bounding box center [204, 161] width 272 height 47
click at [144, 162] on button "Buttons" at bounding box center [204, 161] width 272 height 22
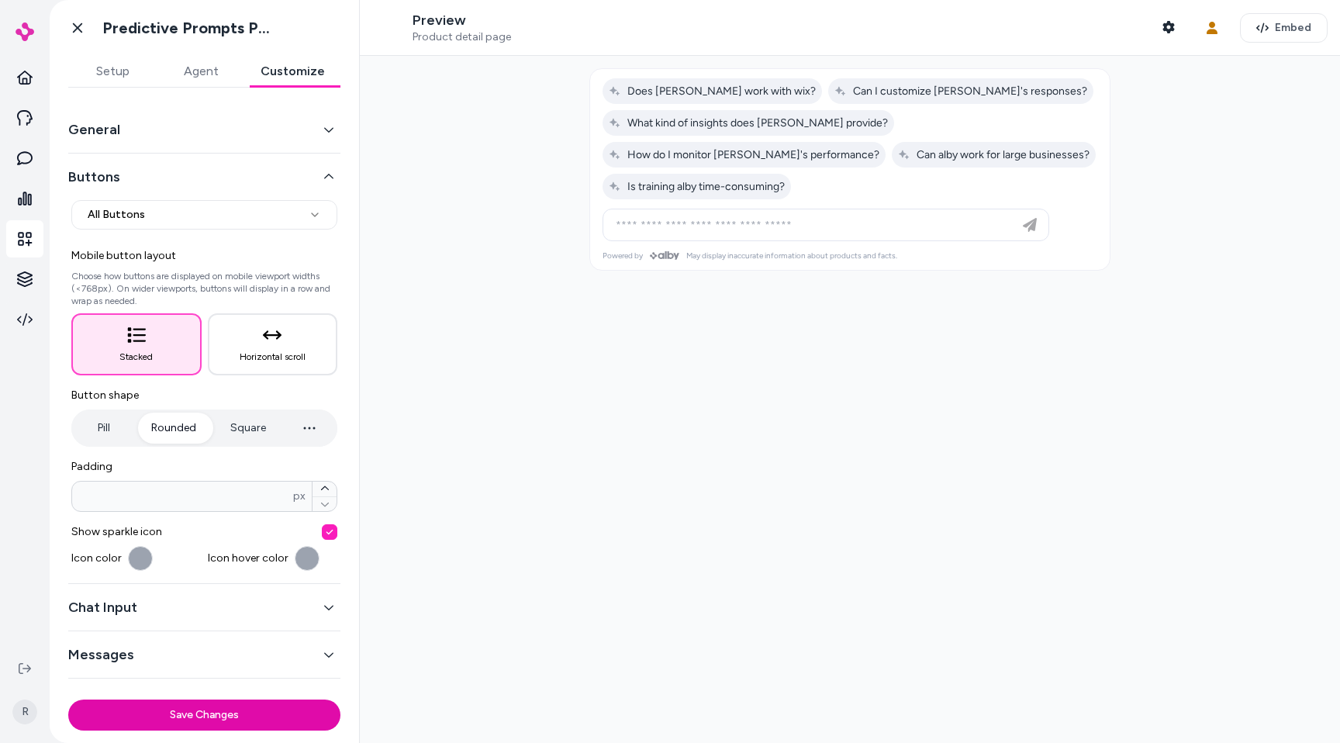
click at [160, 124] on button "General" at bounding box center [204, 130] width 272 height 22
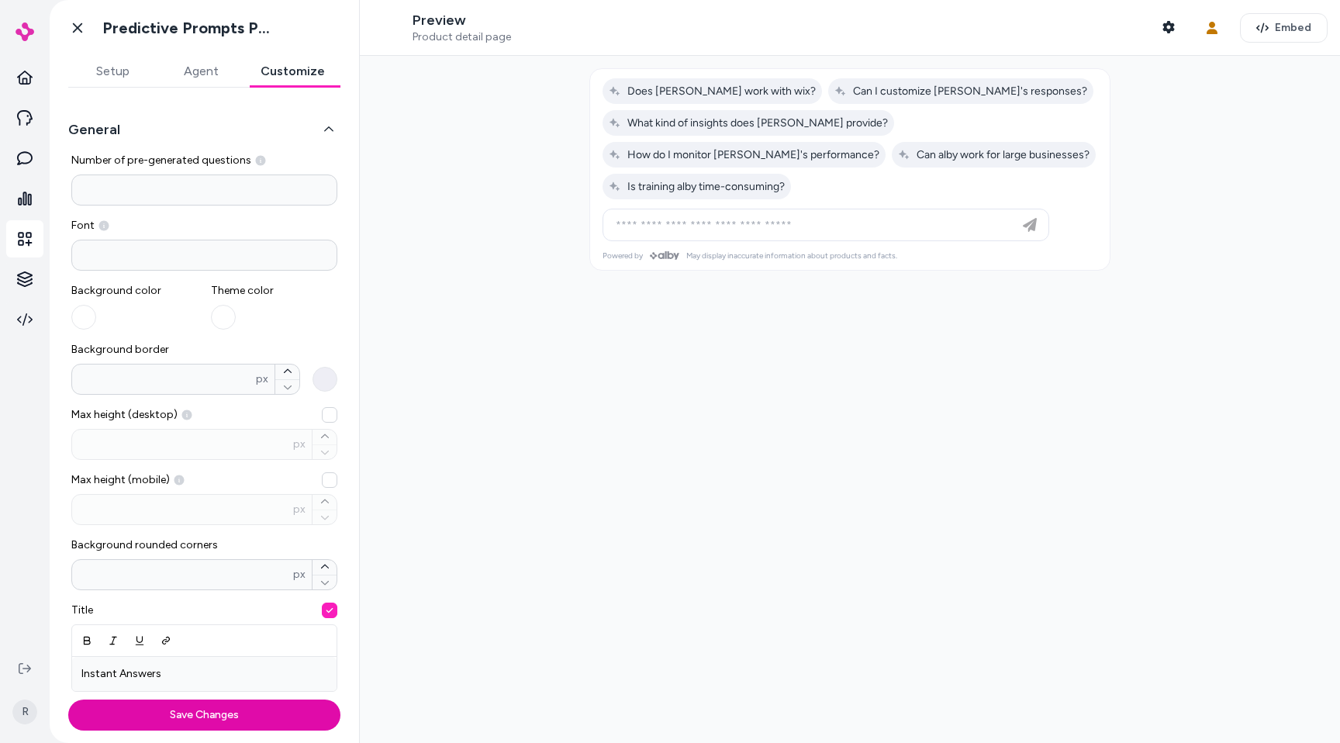
click at [119, 258] on input at bounding box center [204, 255] width 266 height 31
click at [231, 220] on label "Font" at bounding box center [204, 226] width 266 height 16
click at [229, 313] on button "button" at bounding box center [223, 317] width 25 height 25
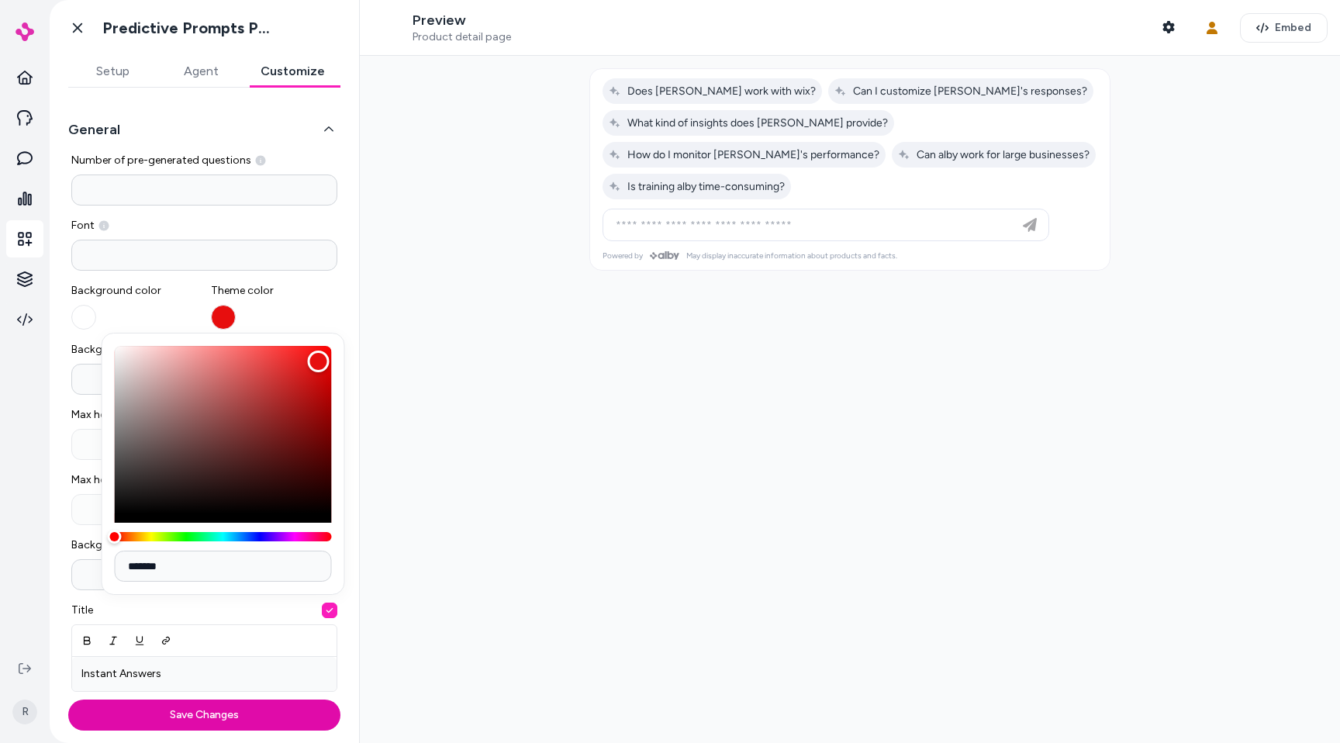
drag, startPoint x: 250, startPoint y: 398, endPoint x: 318, endPoint y: 362, distance: 77.0
click at [318, 362] on div "Color" at bounding box center [223, 429] width 217 height 167
type input "*******"
drag, startPoint x: 295, startPoint y: 376, endPoint x: 172, endPoint y: 371, distance: 123.3
click at [172, 371] on div "Color" at bounding box center [223, 429] width 217 height 167
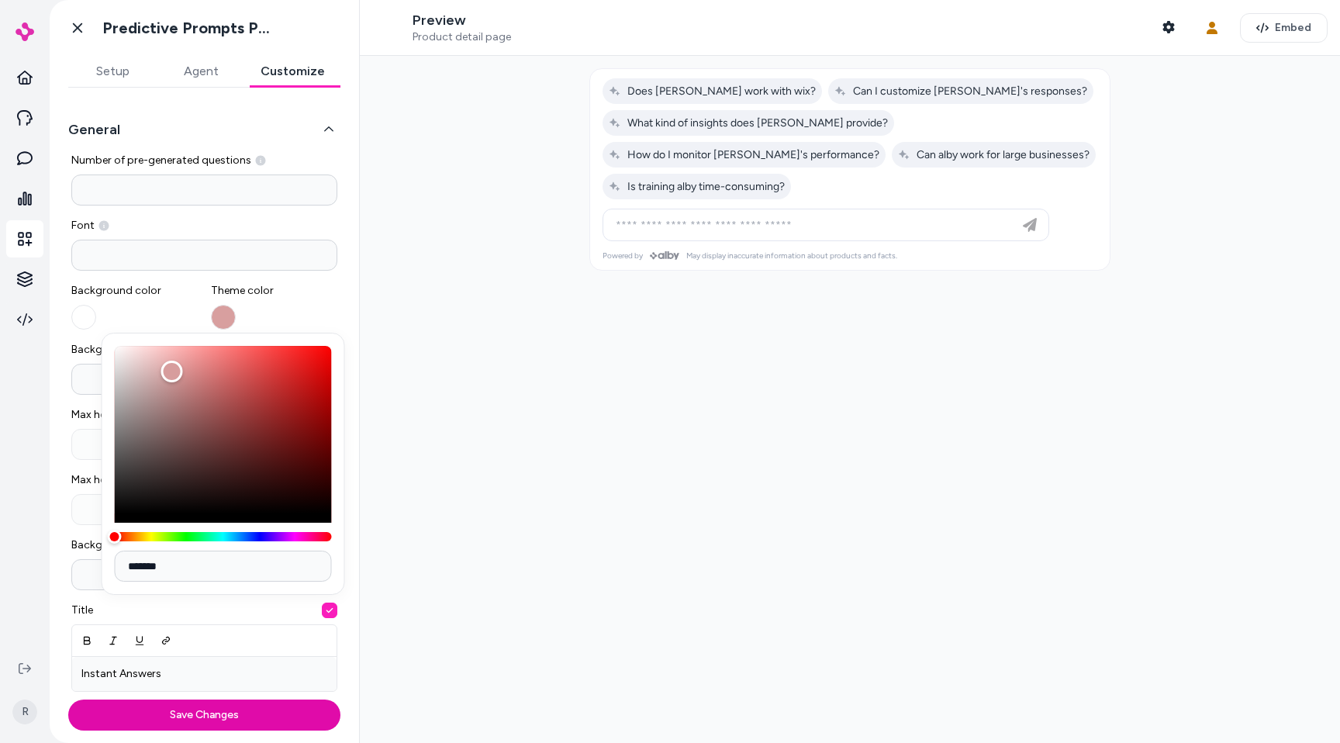
click at [362, 333] on div at bounding box center [850, 399] width 980 height 687
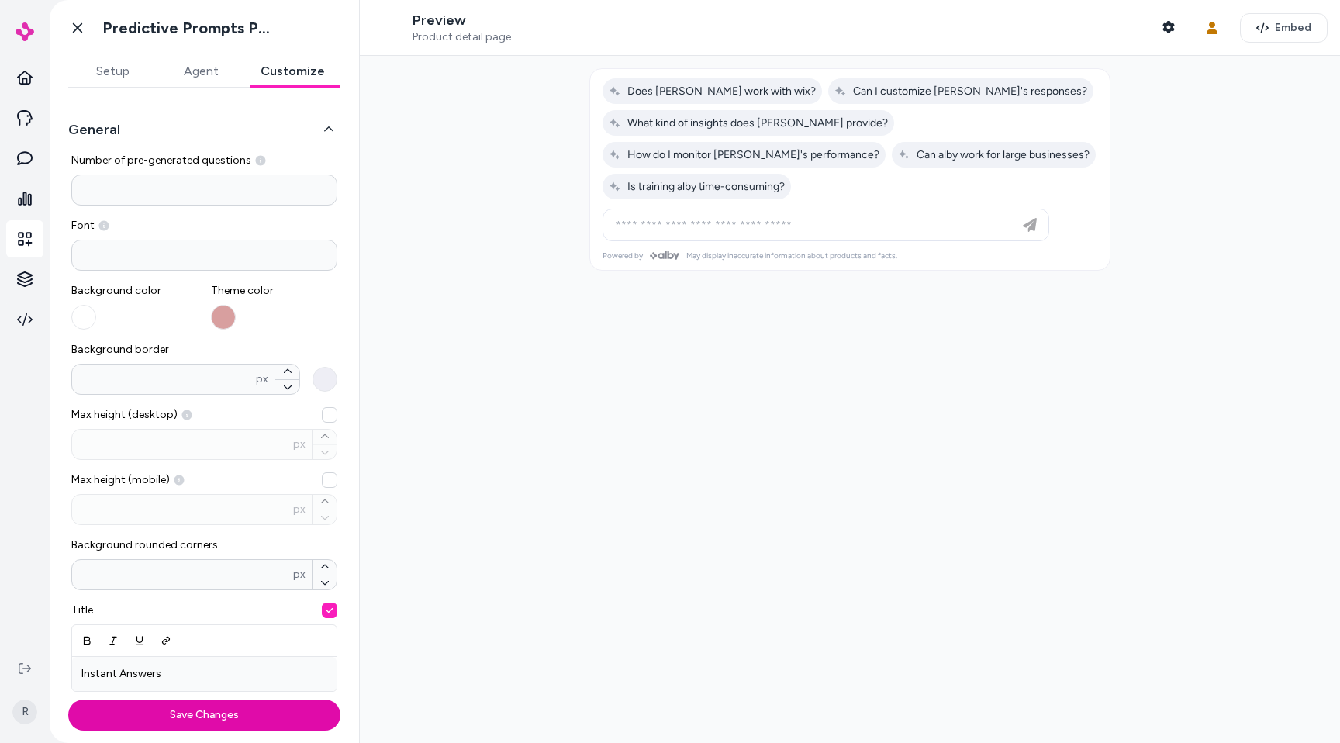
click at [325, 616] on button "button" at bounding box center [330, 610] width 16 height 16
type button "on"
click at [285, 384] on icon "button" at bounding box center [287, 386] width 9 height 9
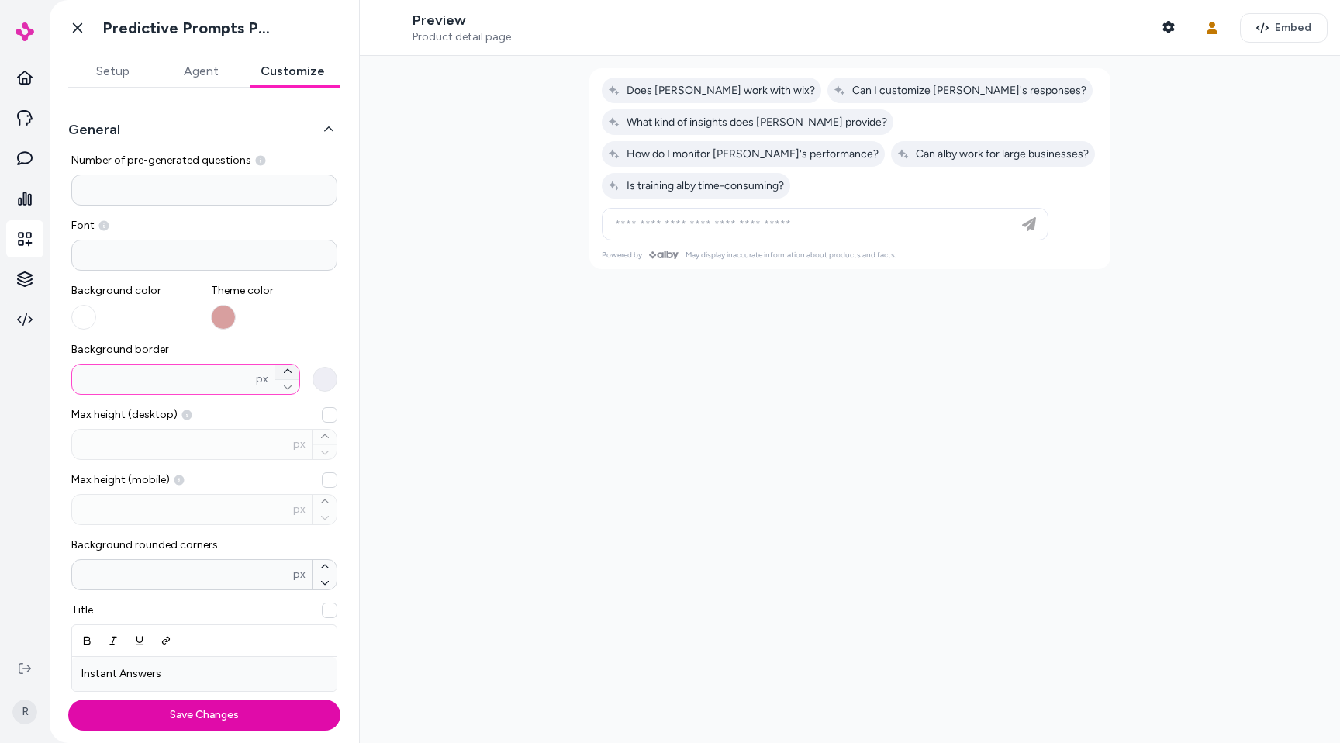
click at [291, 378] on button "Background border * px" at bounding box center [287, 371] width 24 height 15
type input "*"
click at [356, 377] on div "**********" at bounding box center [204, 390] width 309 height 605
click at [599, 422] on div at bounding box center [850, 399] width 980 height 687
